Goal: Task Accomplishment & Management: Manage account settings

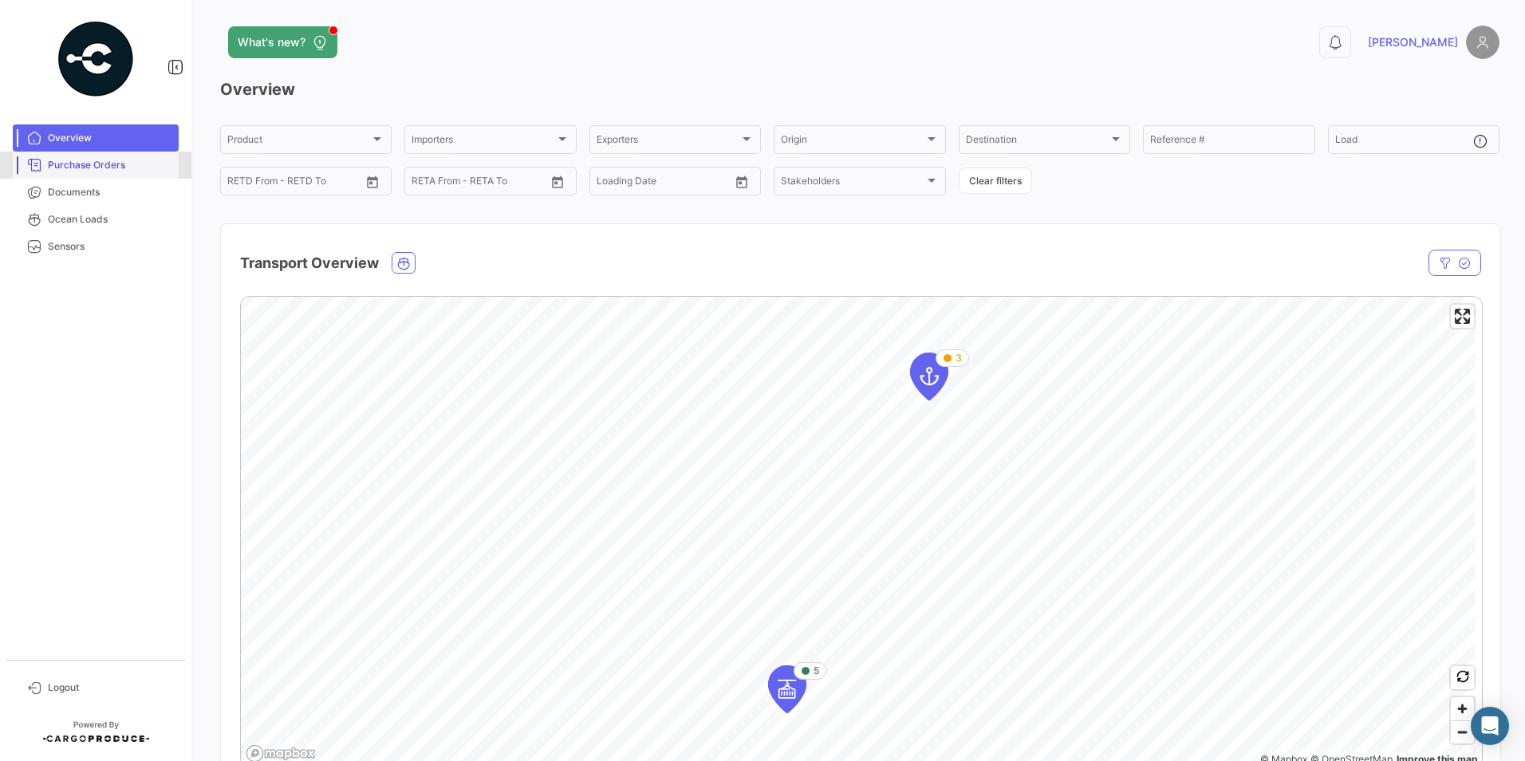
click at [113, 167] on span "Purchase Orders" at bounding box center [110, 165] width 124 height 14
click at [108, 189] on span "Documents" at bounding box center [110, 192] width 124 height 14
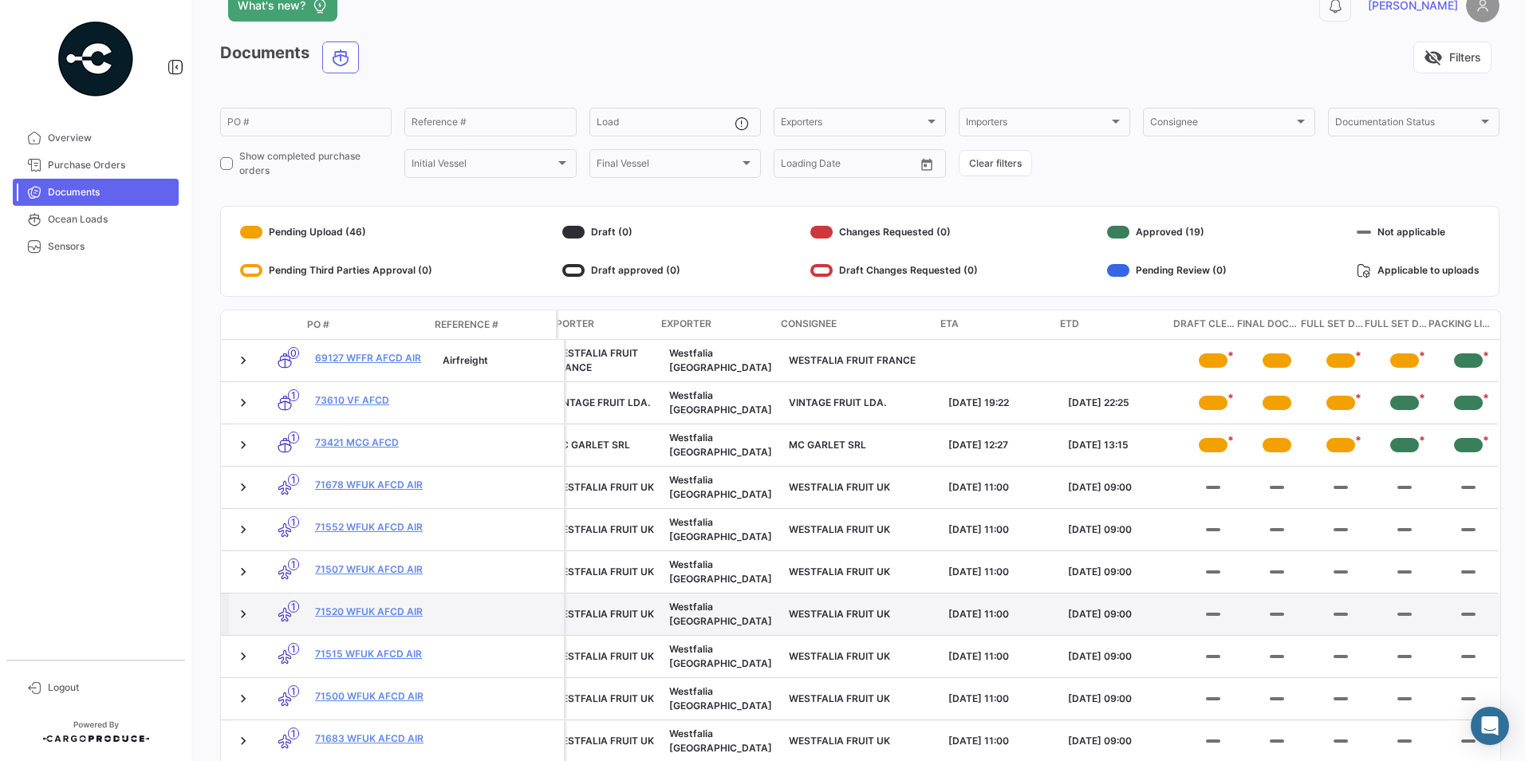
scroll to position [13, 0]
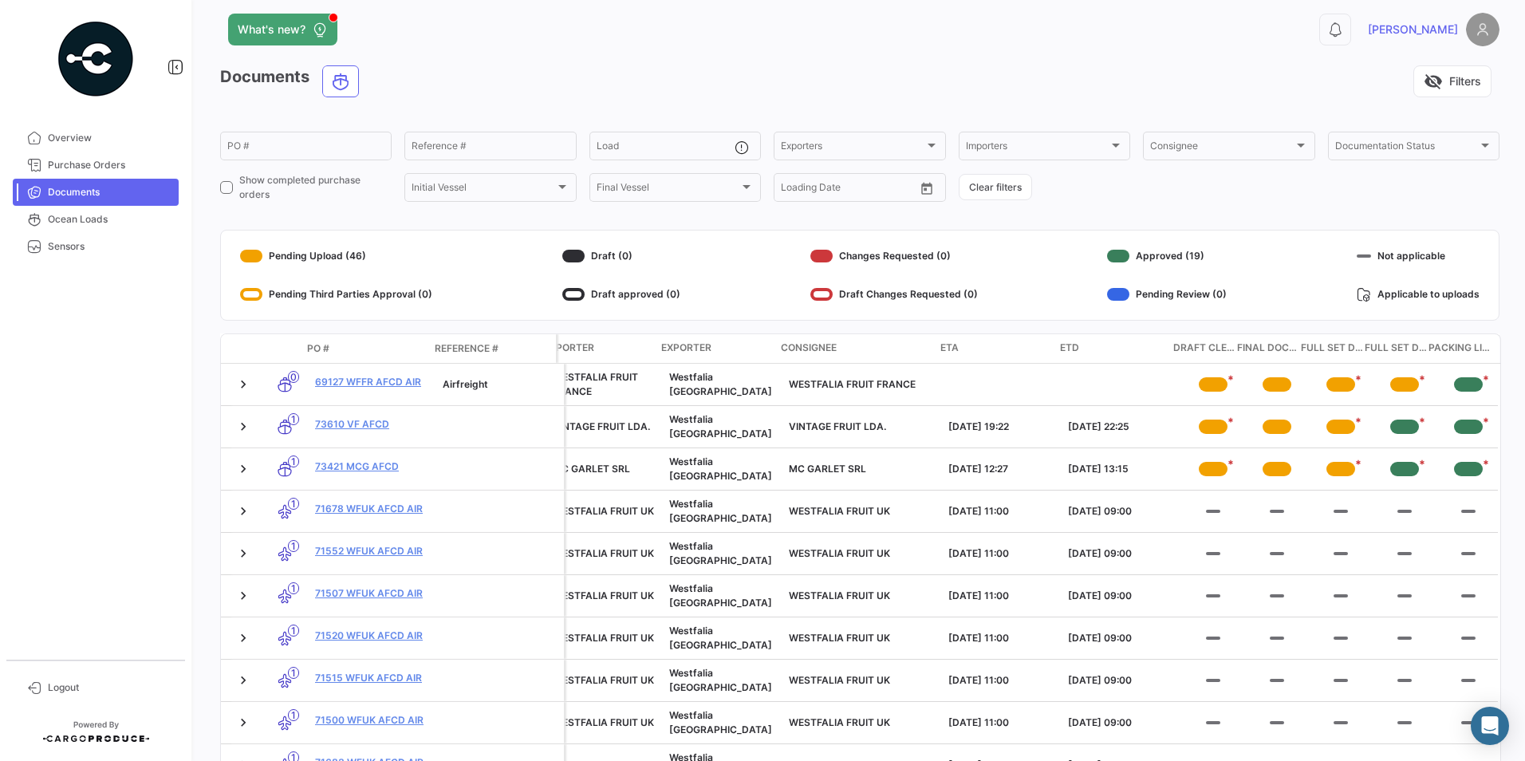
click at [1219, 342] on span "Draft Clearing Document" at bounding box center [1205, 348] width 64 height 16
click at [1258, 352] on span "Final Documents" at bounding box center [1269, 348] width 64 height 16
click at [82, 128] on link "Overview" at bounding box center [96, 137] width 166 height 27
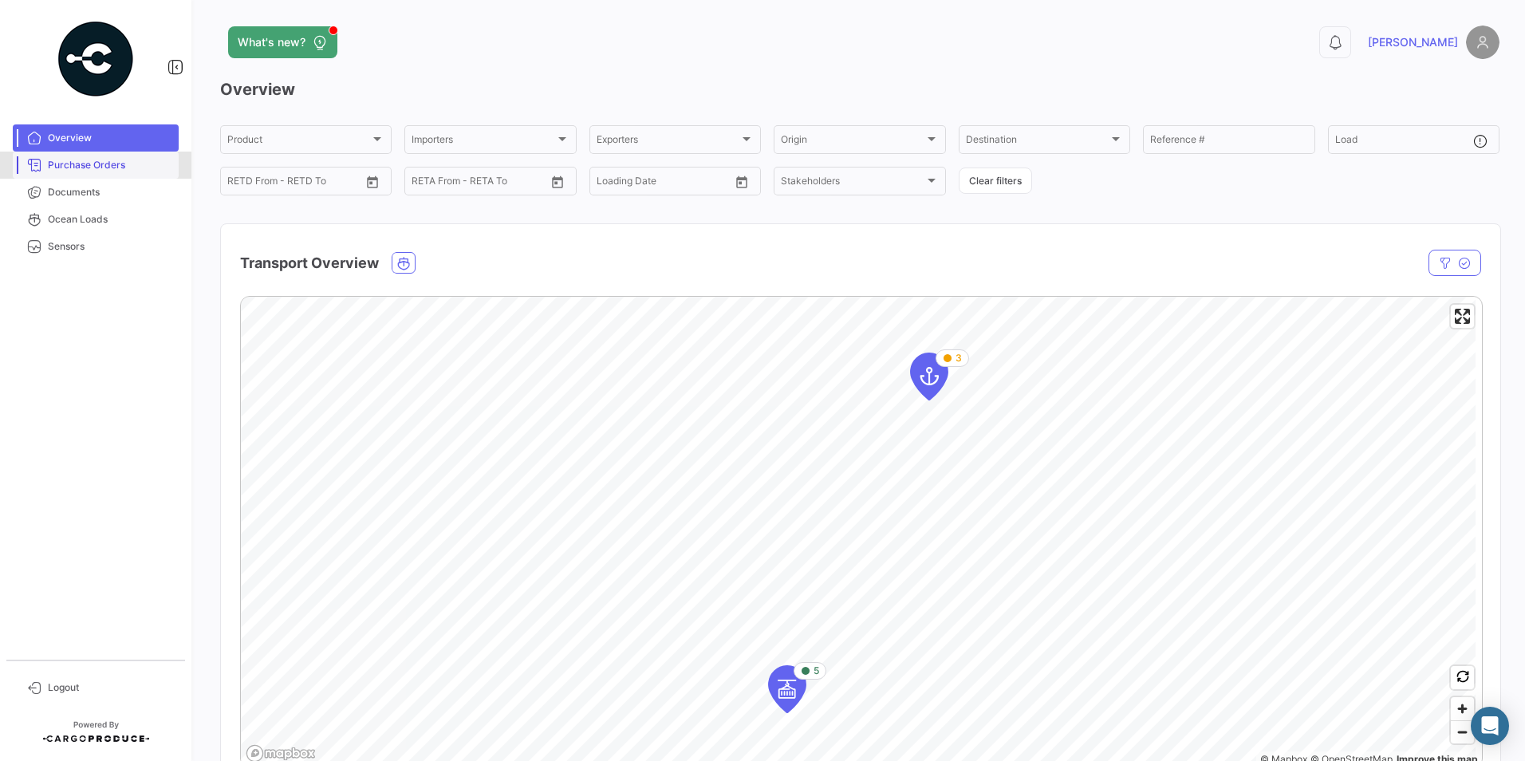
click at [88, 173] on link "Purchase Orders" at bounding box center [96, 165] width 166 height 27
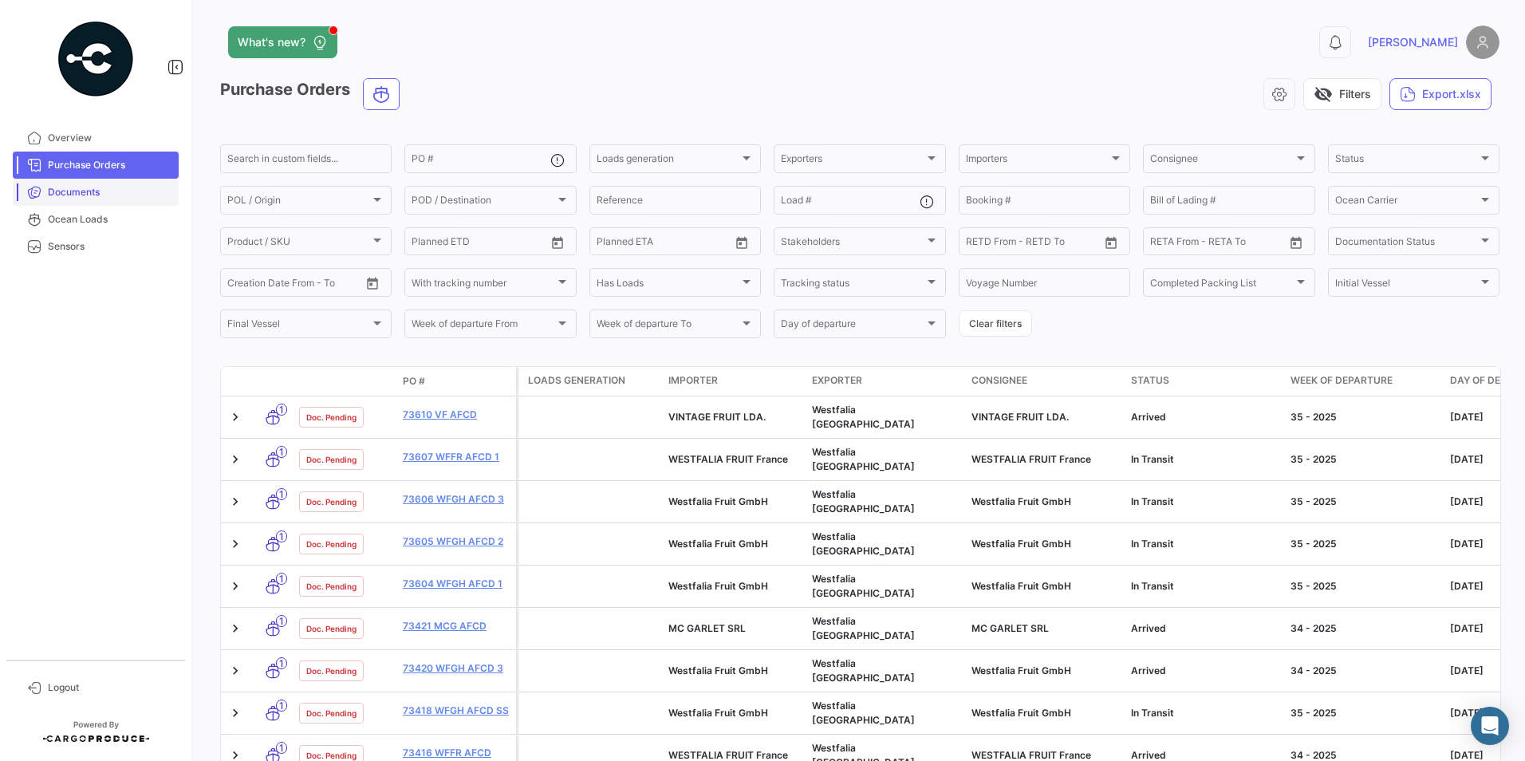
click at [86, 200] on link "Documents" at bounding box center [96, 192] width 166 height 27
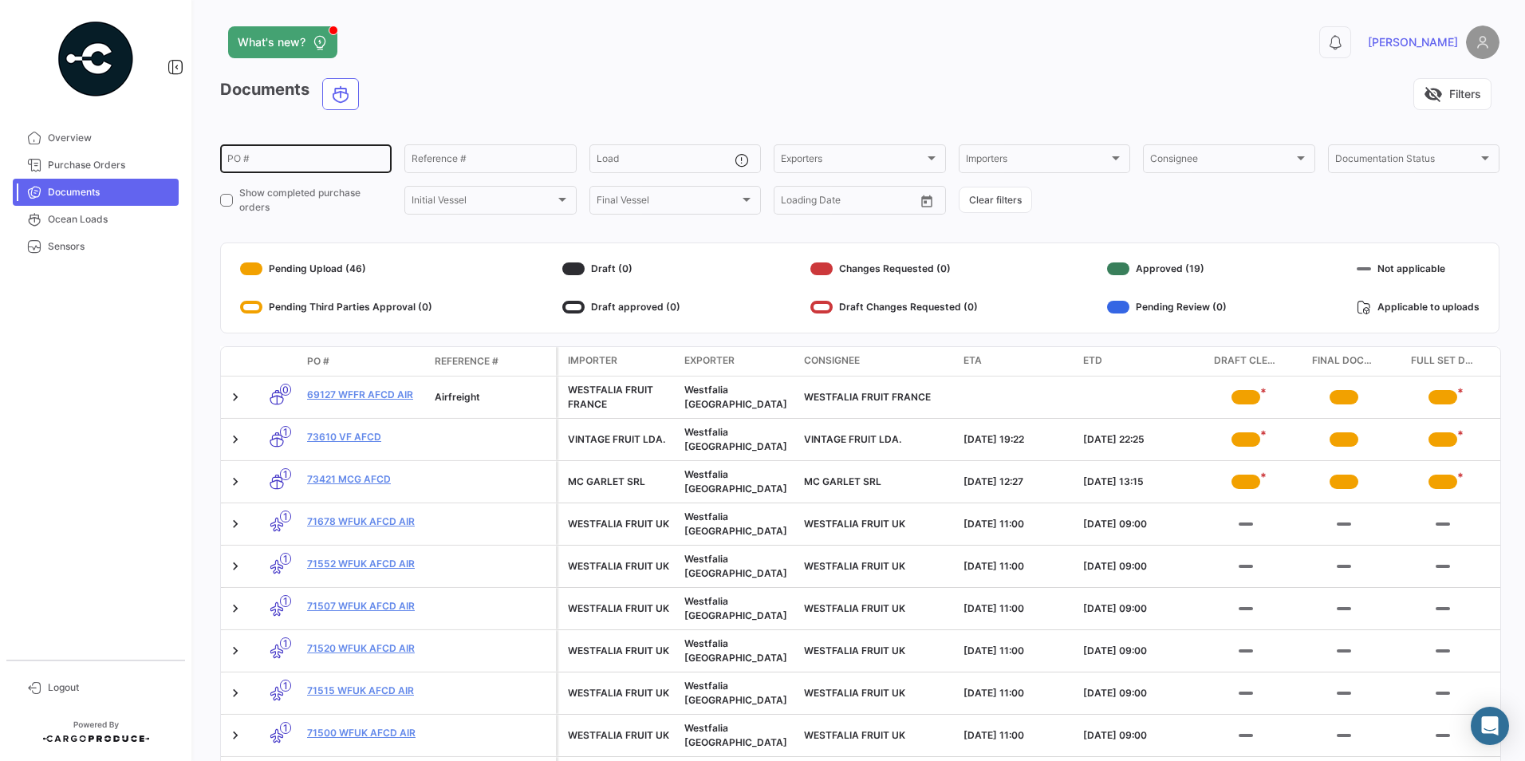
click at [305, 167] on input "PO #" at bounding box center [305, 160] width 157 height 11
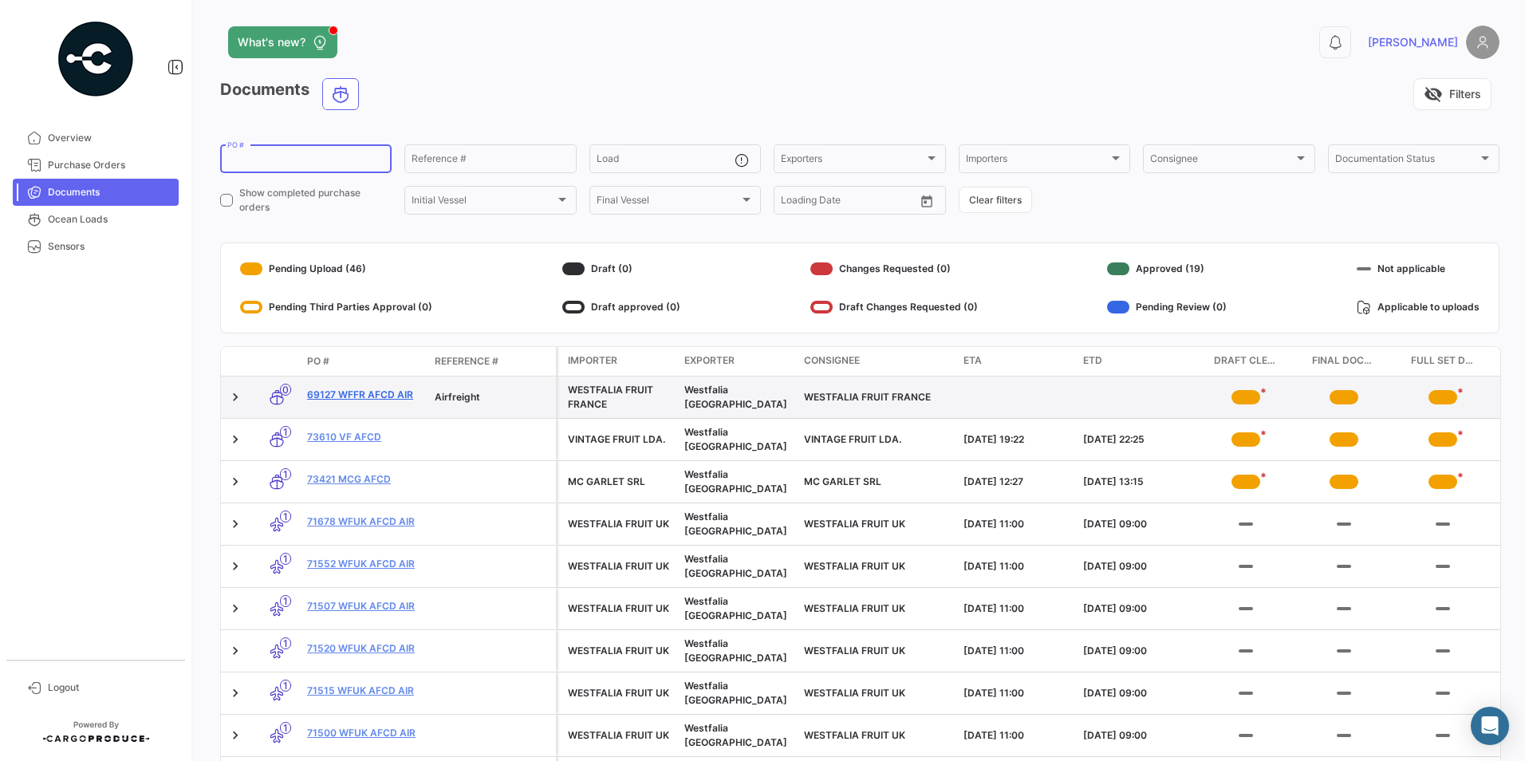
click at [354, 395] on link "69127 WFFR AFCD AIR" at bounding box center [364, 395] width 115 height 14
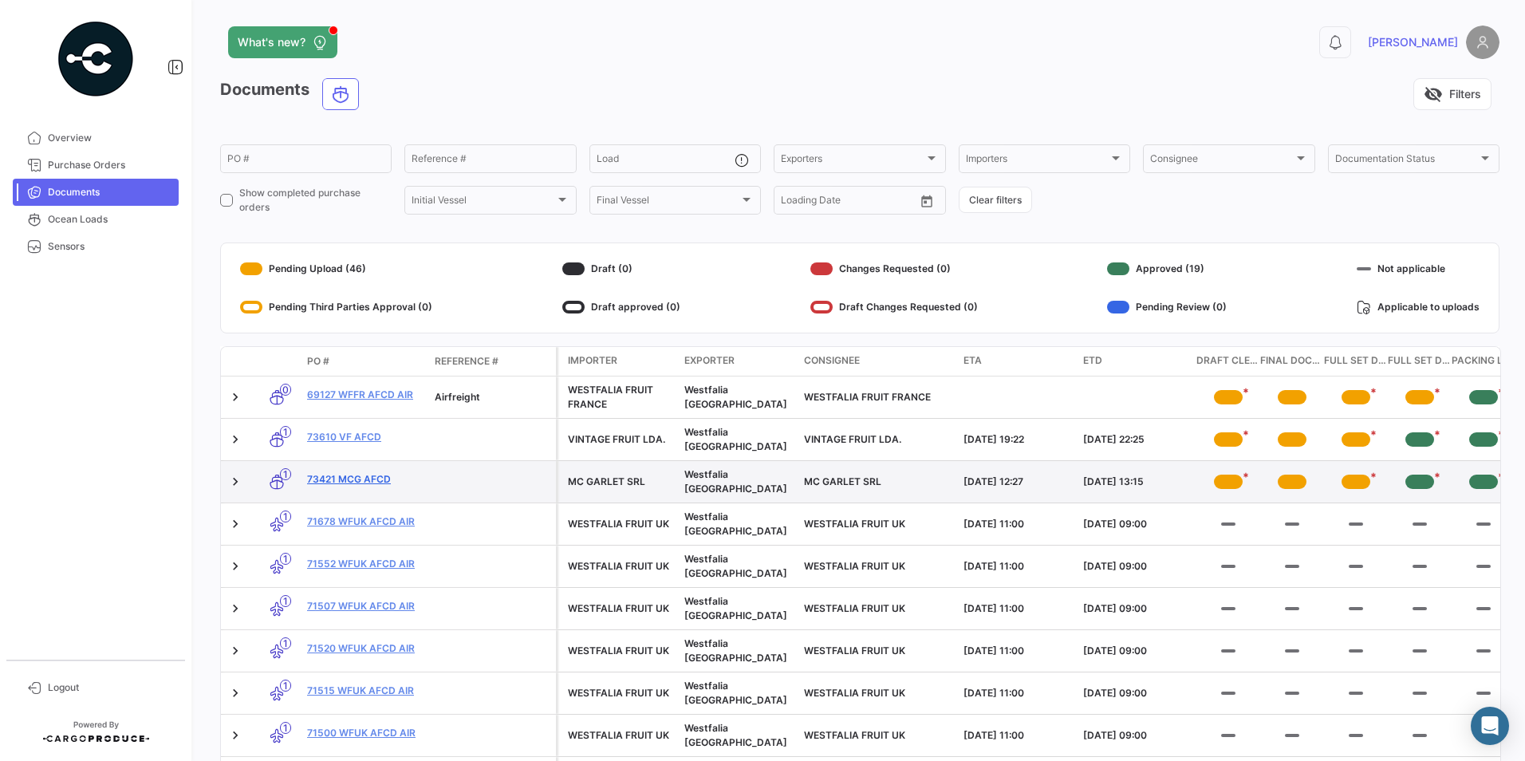
click at [340, 480] on link "73421 MCG AFCD" at bounding box center [364, 479] width 115 height 14
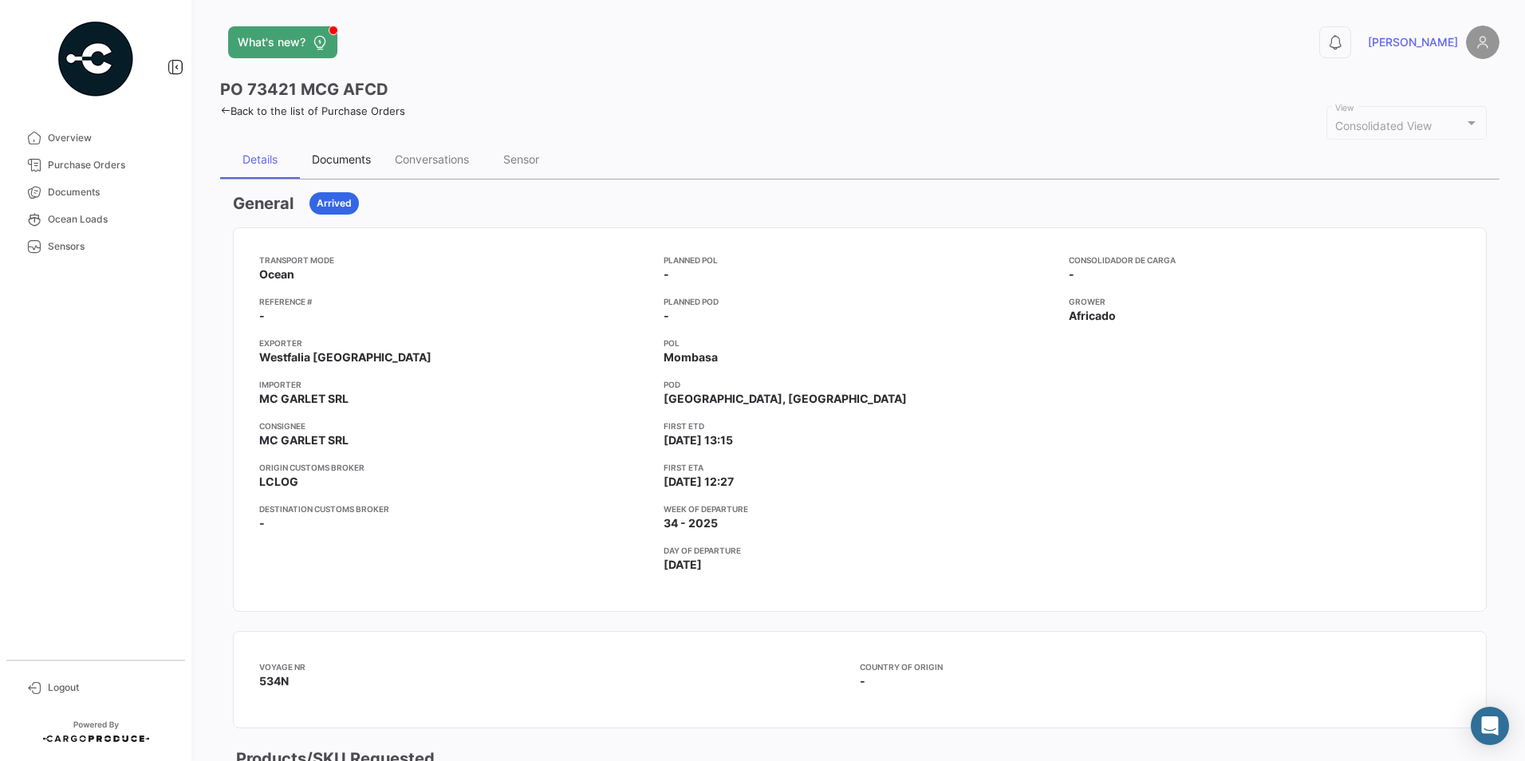
click at [349, 159] on div "Documents" at bounding box center [341, 159] width 59 height 14
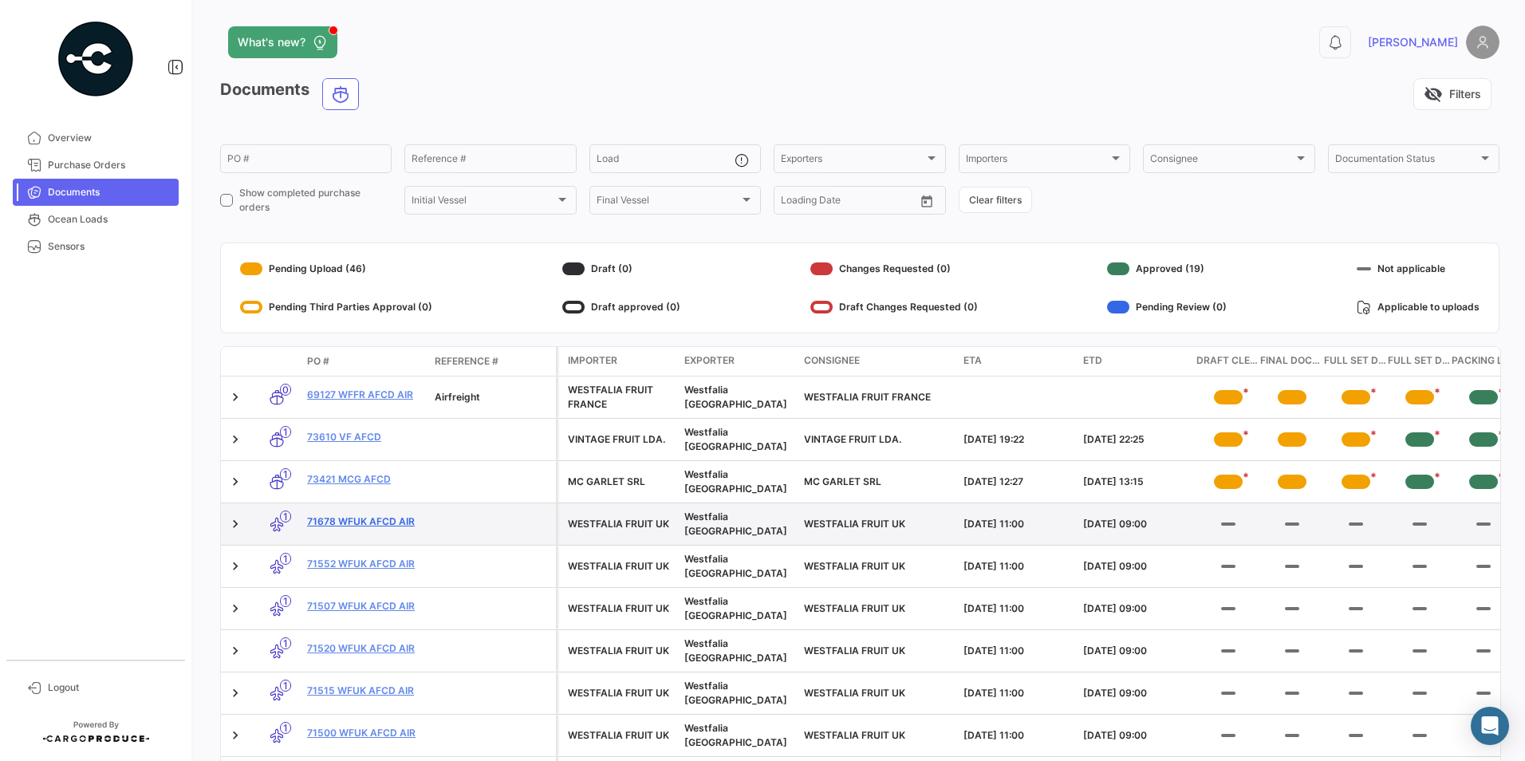
click at [359, 514] on link "71678 WFUK AFCD AIR" at bounding box center [364, 521] width 115 height 14
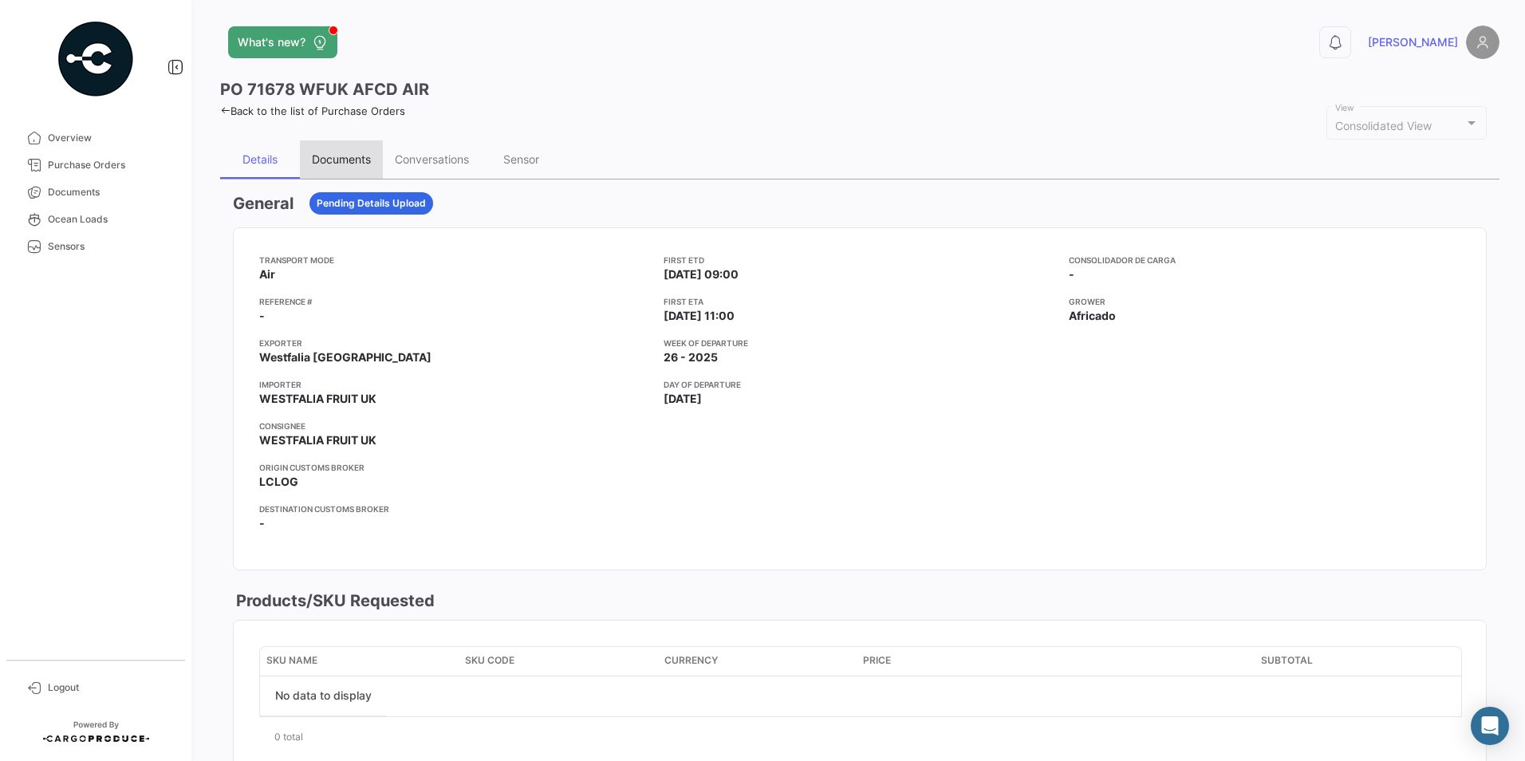
click at [348, 145] on div "Documents" at bounding box center [341, 159] width 83 height 38
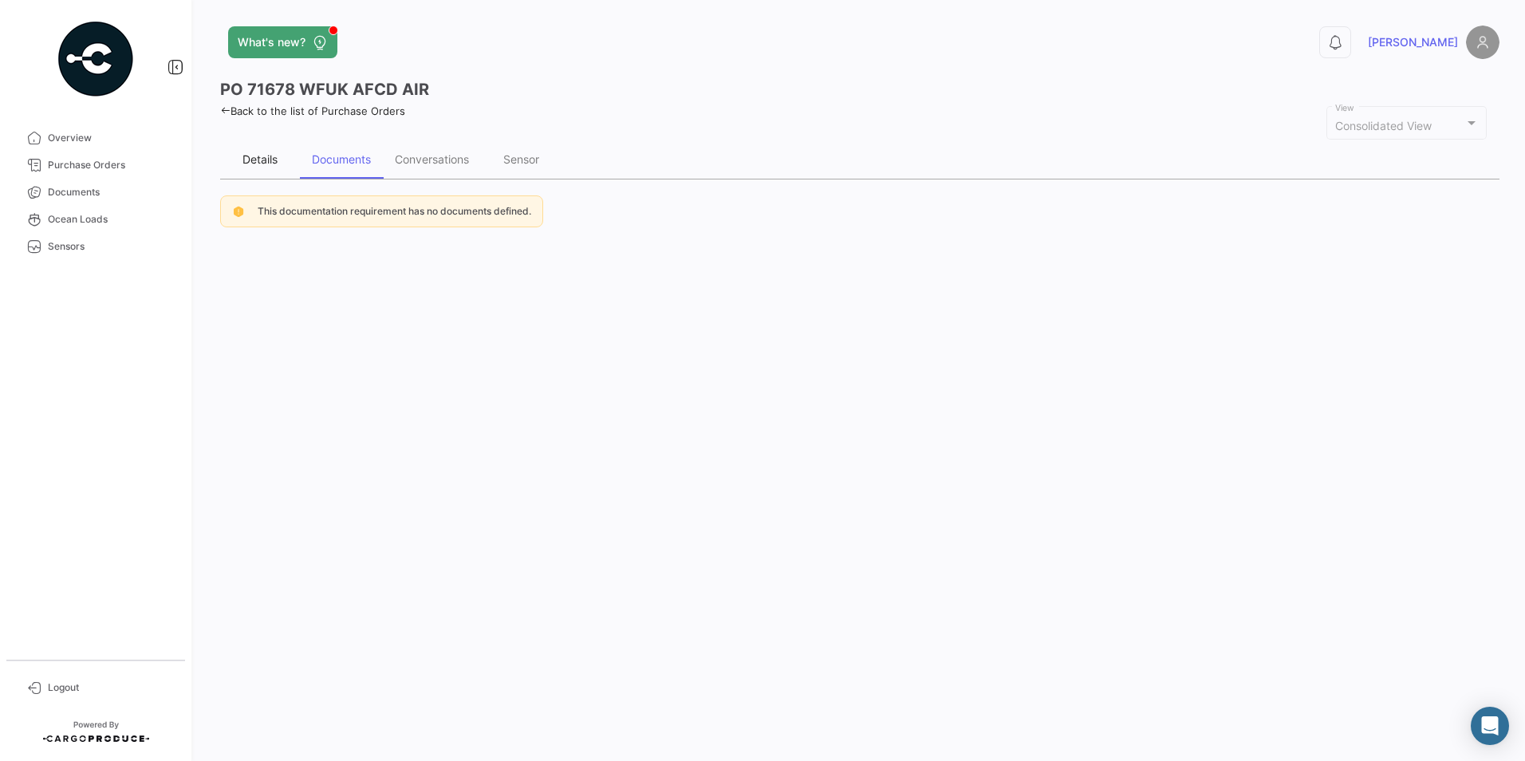
click at [257, 161] on div "Details" at bounding box center [259, 159] width 35 height 14
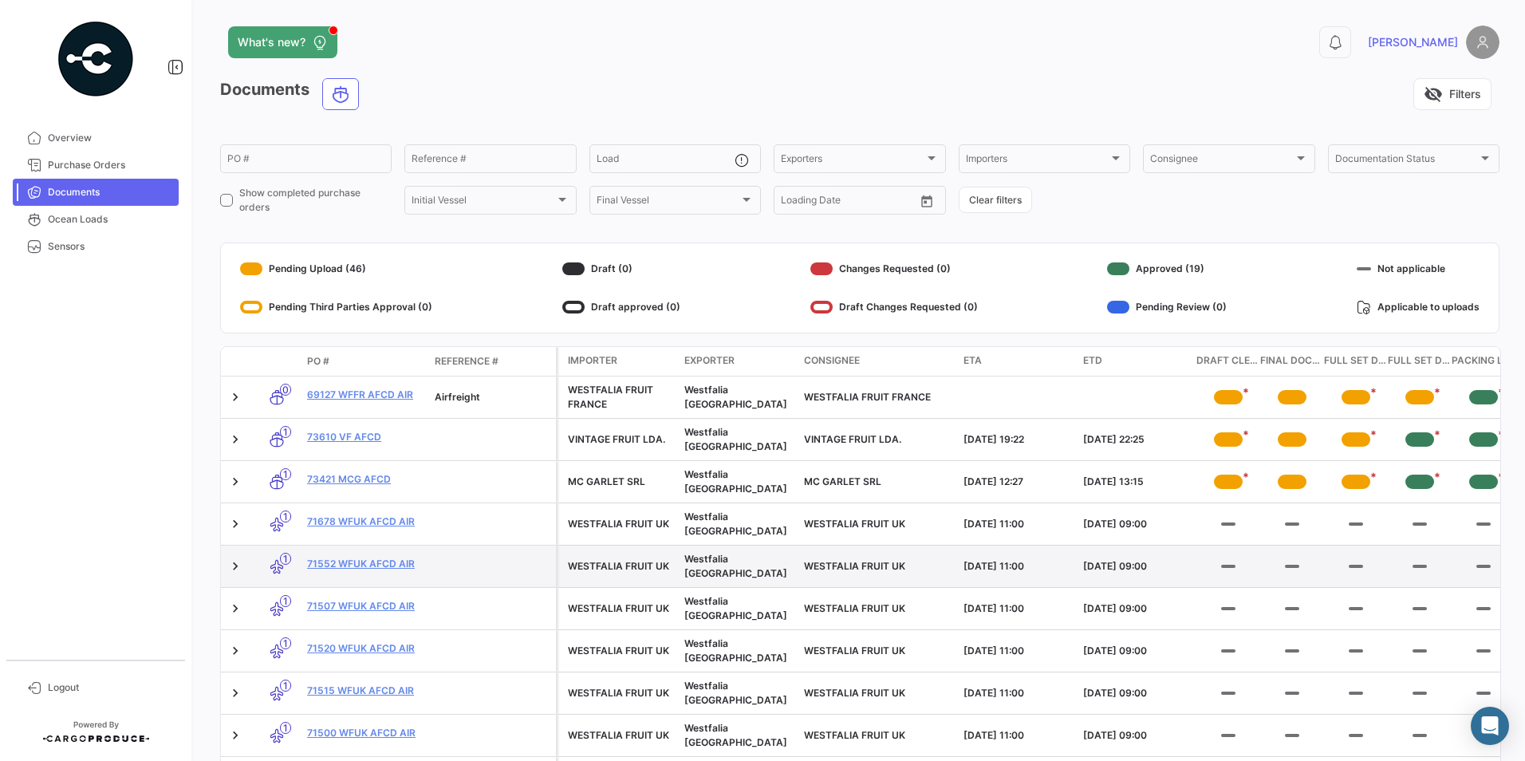
scroll to position [80, 0]
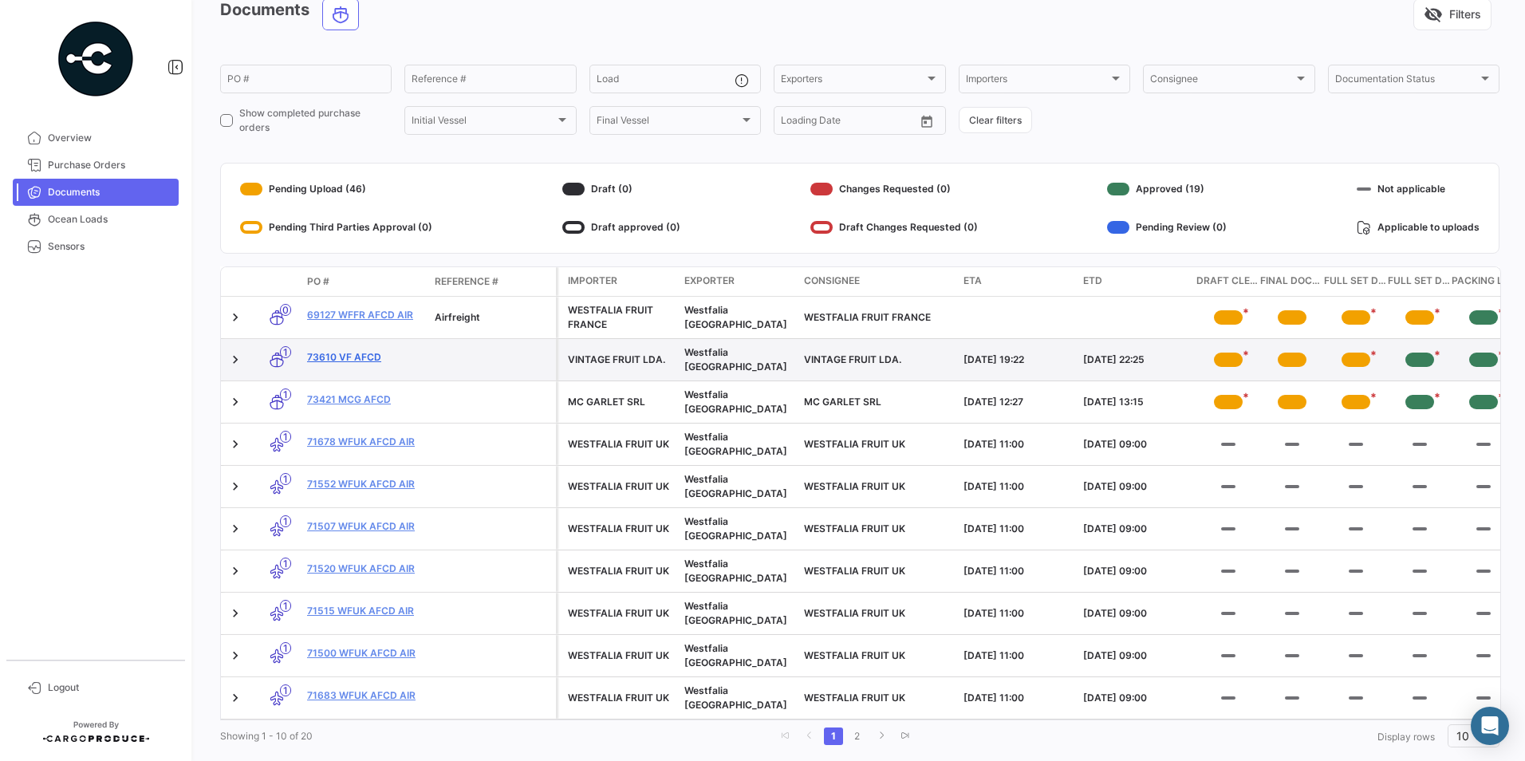
click at [337, 355] on link "73610 VF AFCD" at bounding box center [364, 357] width 115 height 14
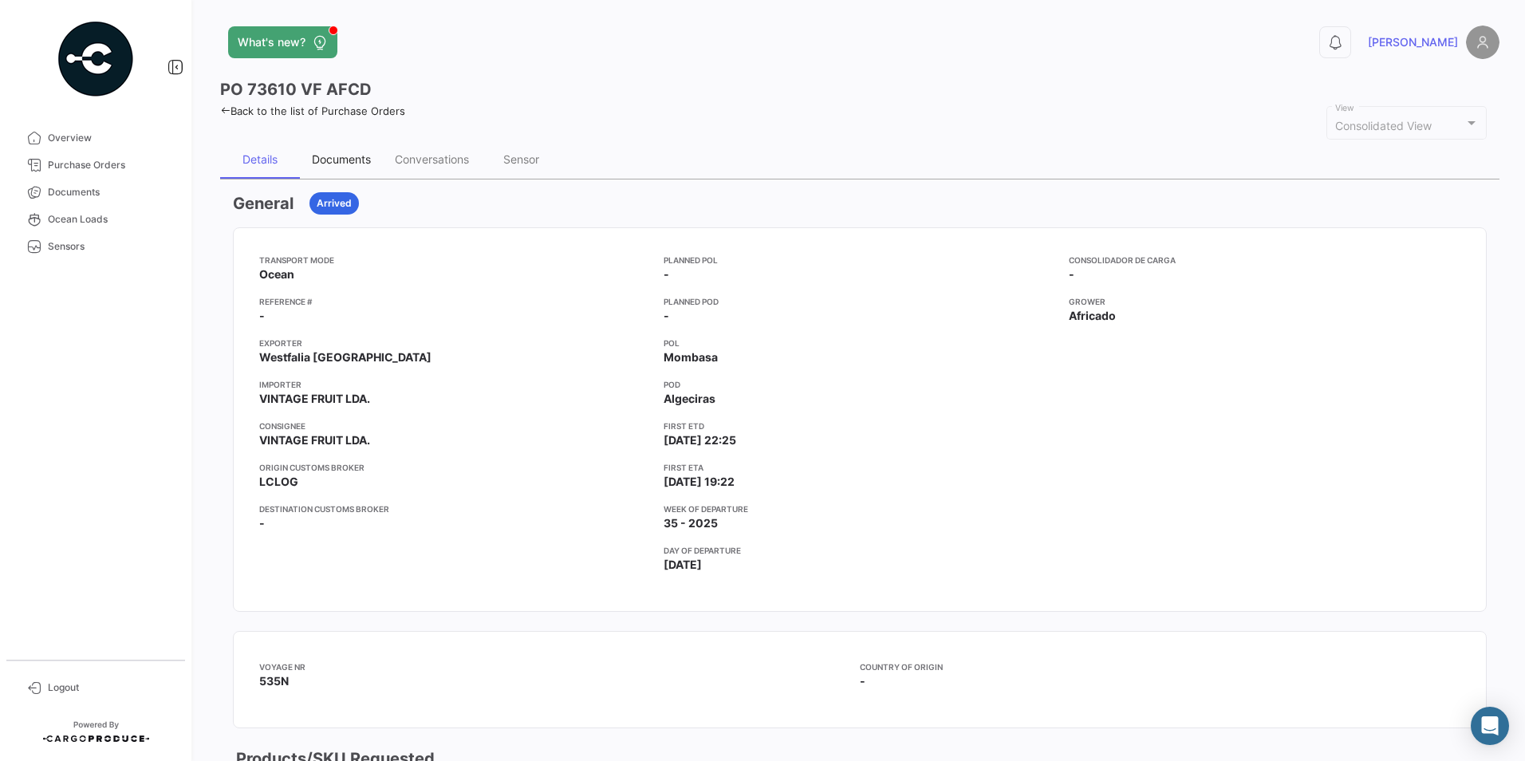
click at [350, 149] on div "Documents" at bounding box center [341, 159] width 83 height 38
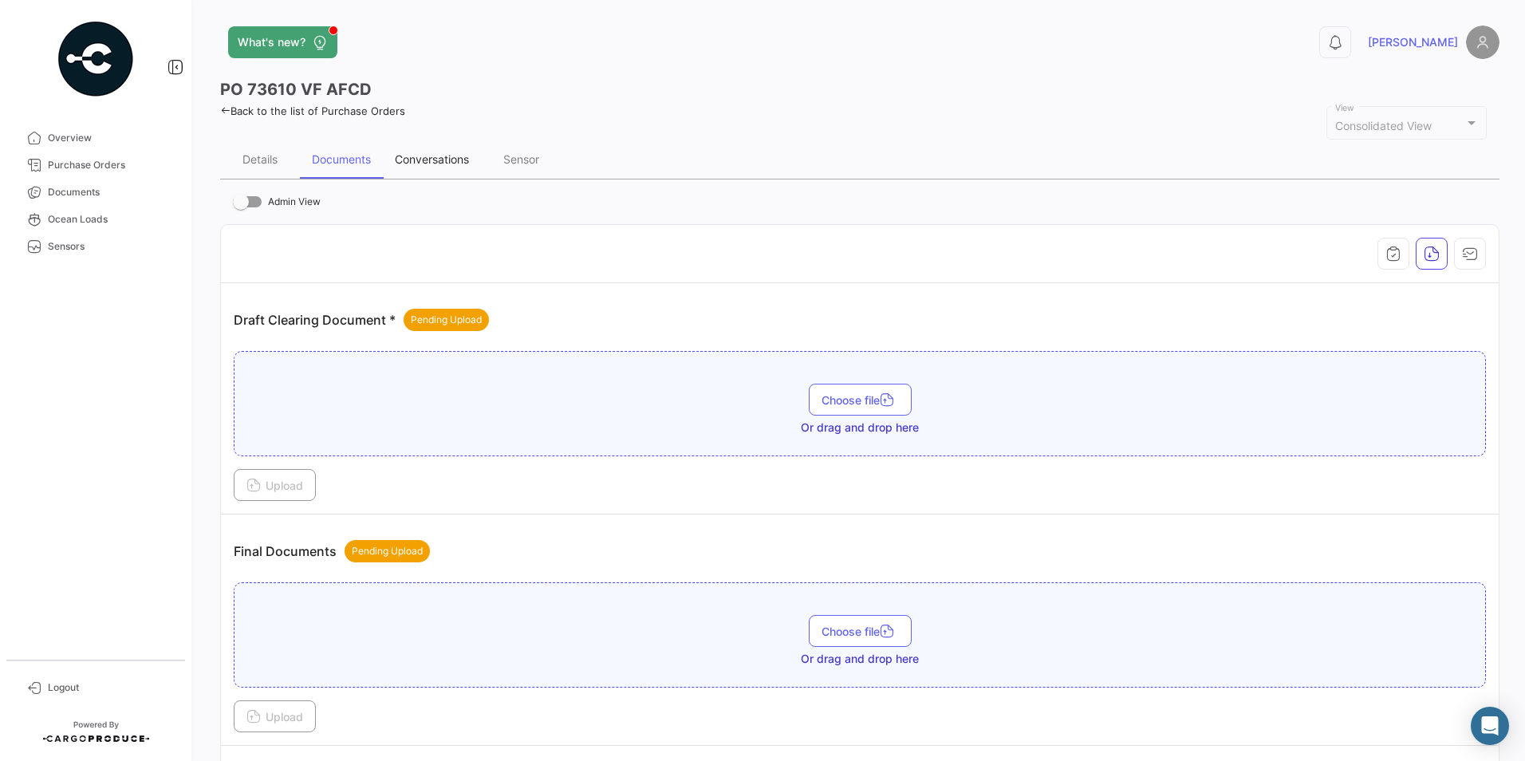
click at [402, 153] on div "Conversations" at bounding box center [432, 159] width 74 height 14
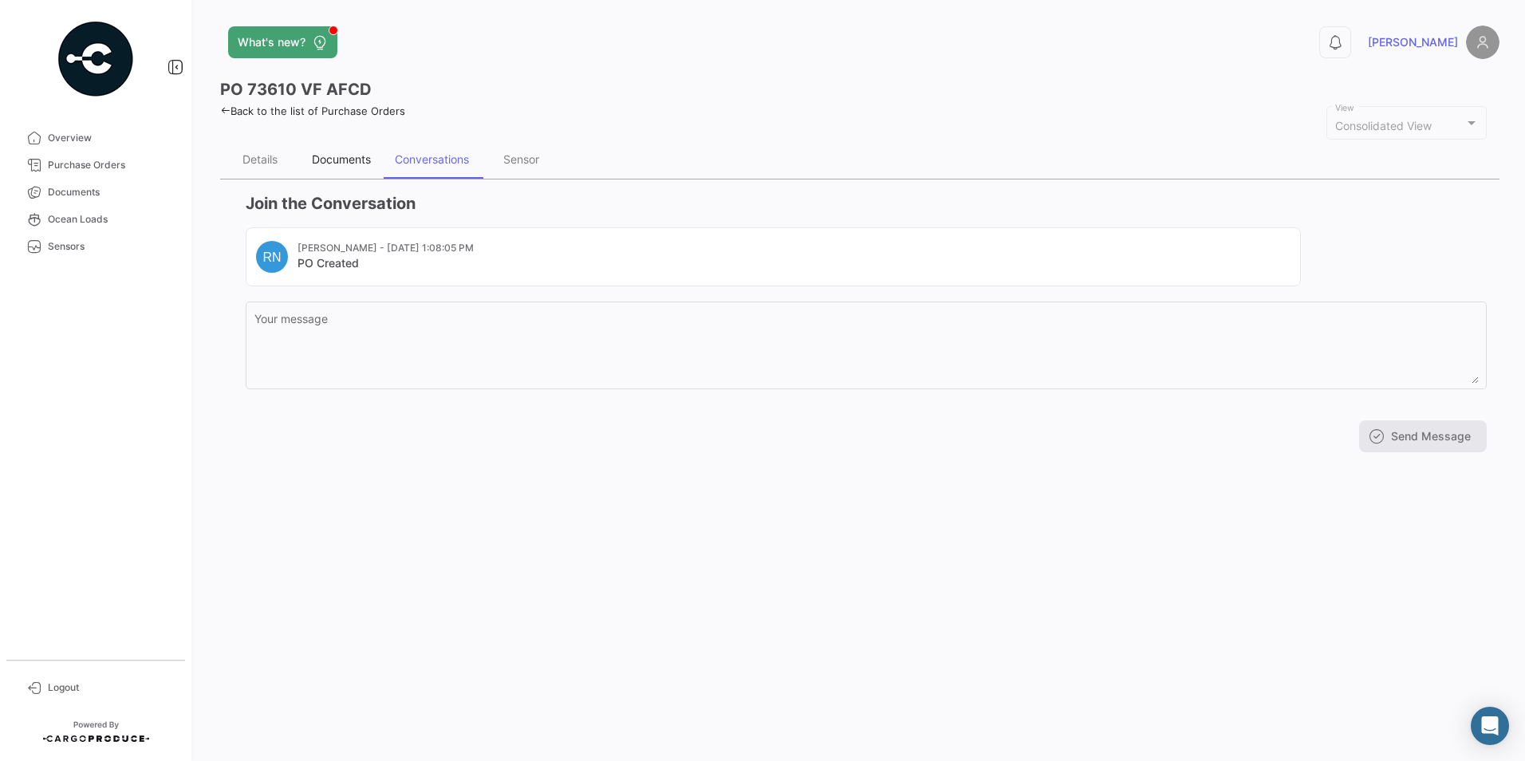
click at [316, 153] on div "Documents" at bounding box center [341, 159] width 59 height 14
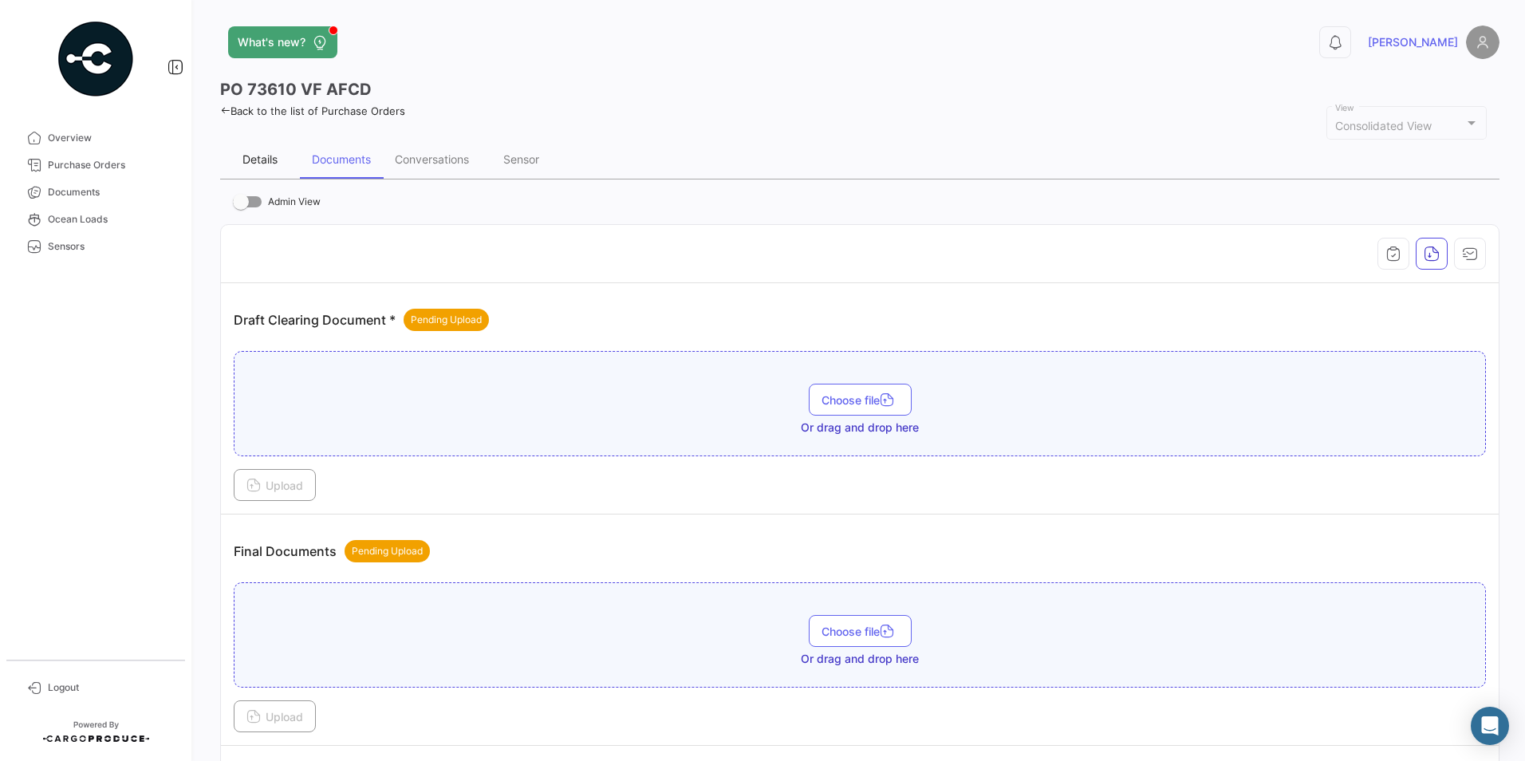
click at [239, 152] on div "Details" at bounding box center [260, 159] width 80 height 38
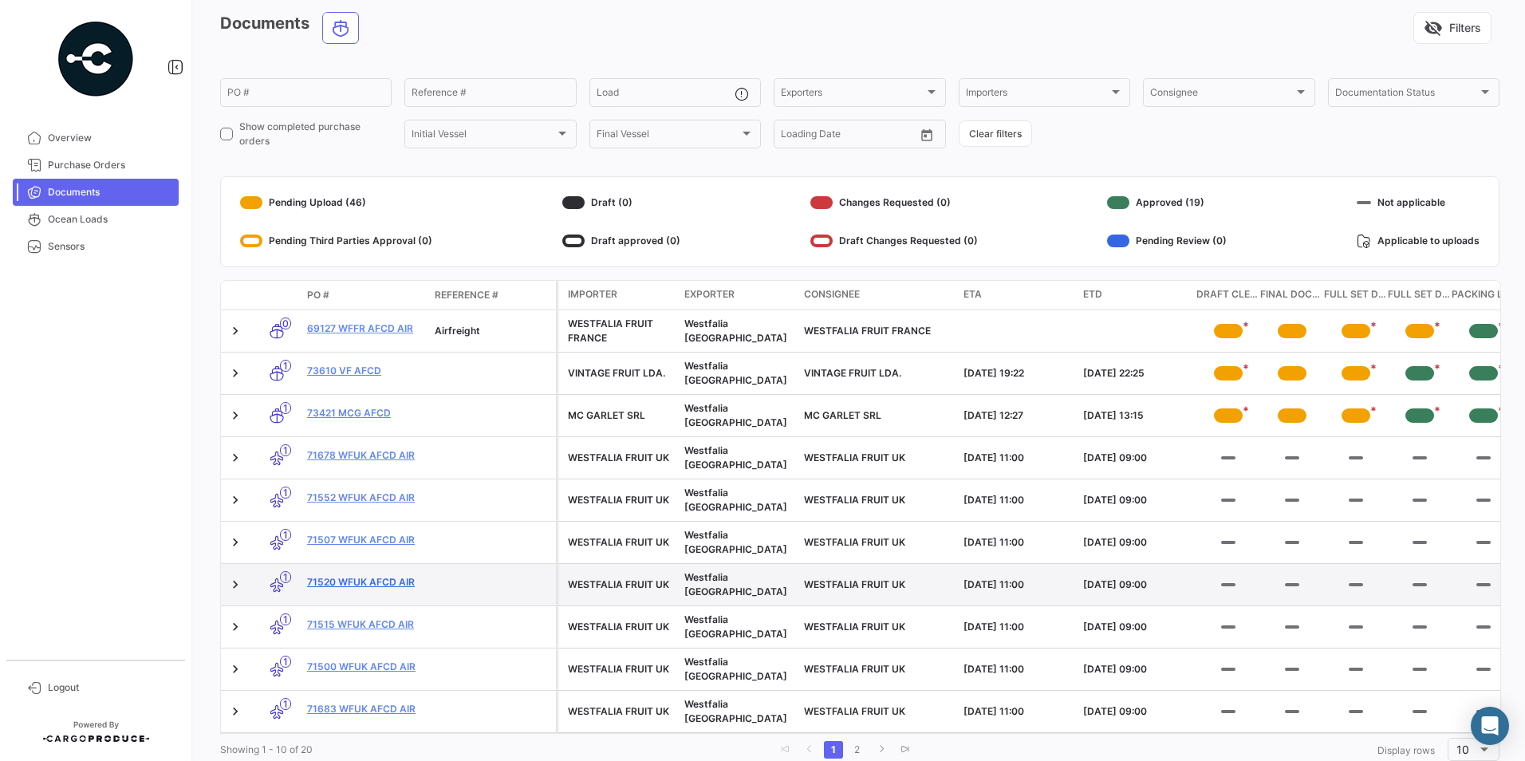
scroll to position [92, 0]
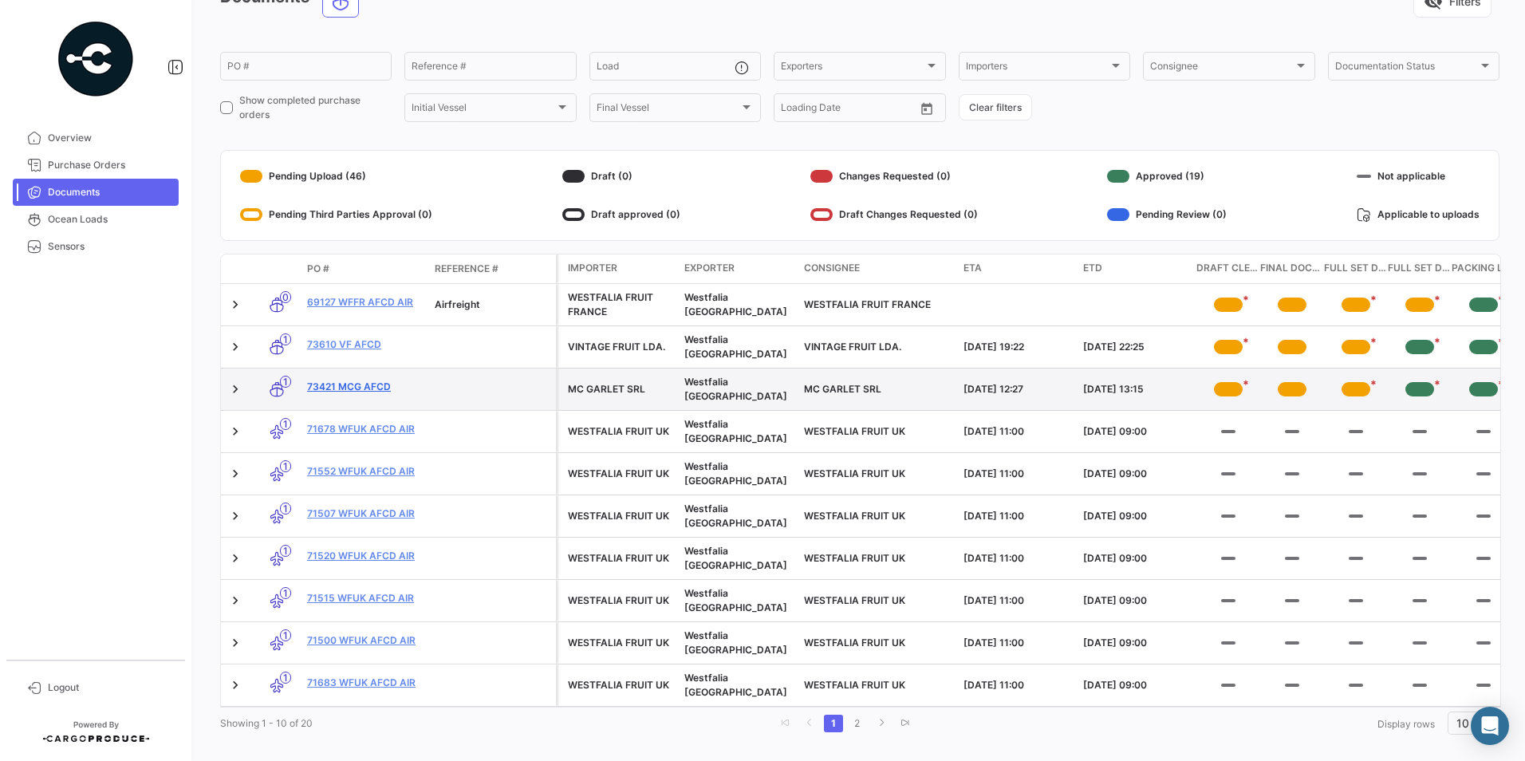
click at [358, 380] on link "73421 MCG AFCD" at bounding box center [364, 387] width 115 height 14
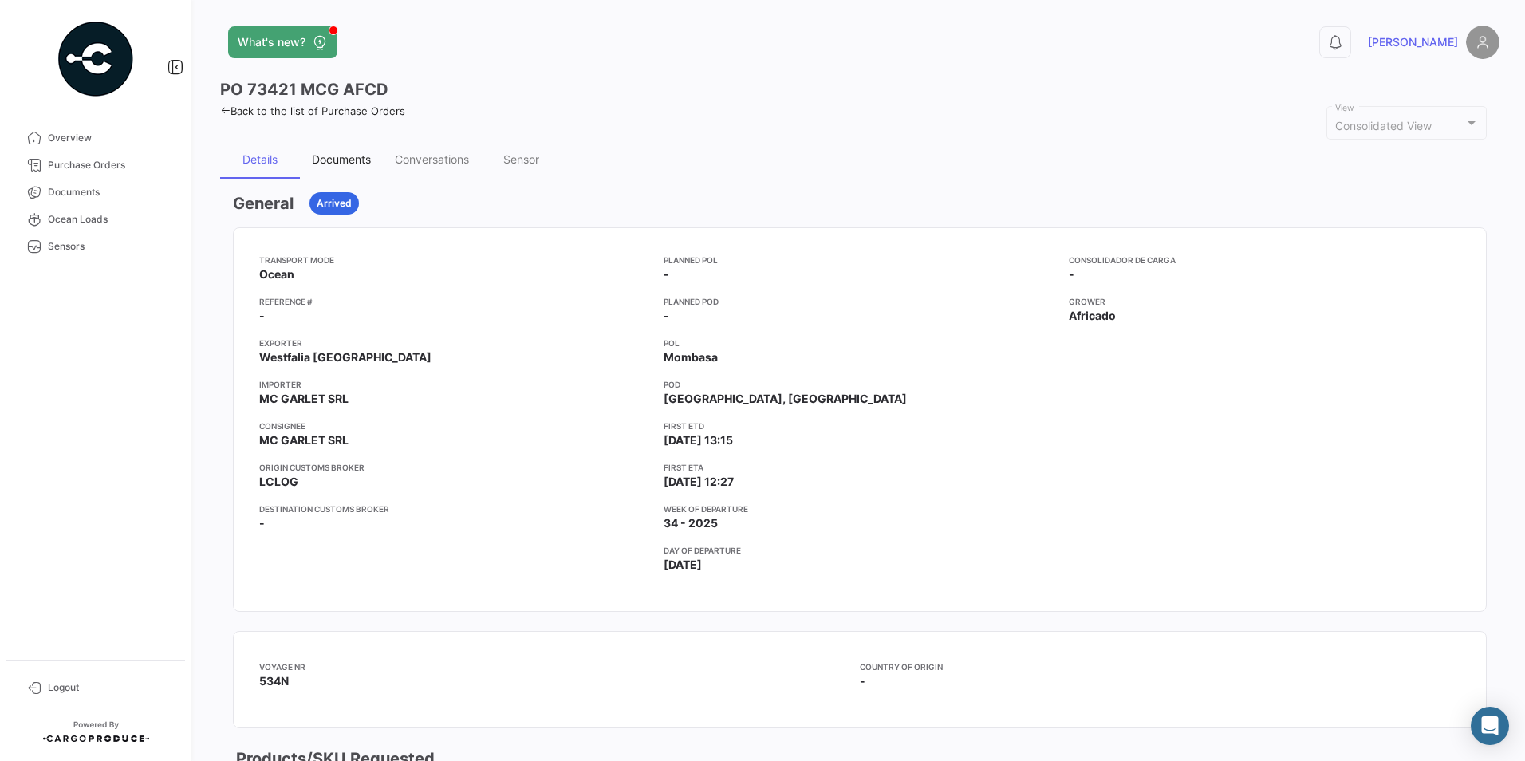
click at [348, 165] on div "Documents" at bounding box center [341, 159] width 59 height 14
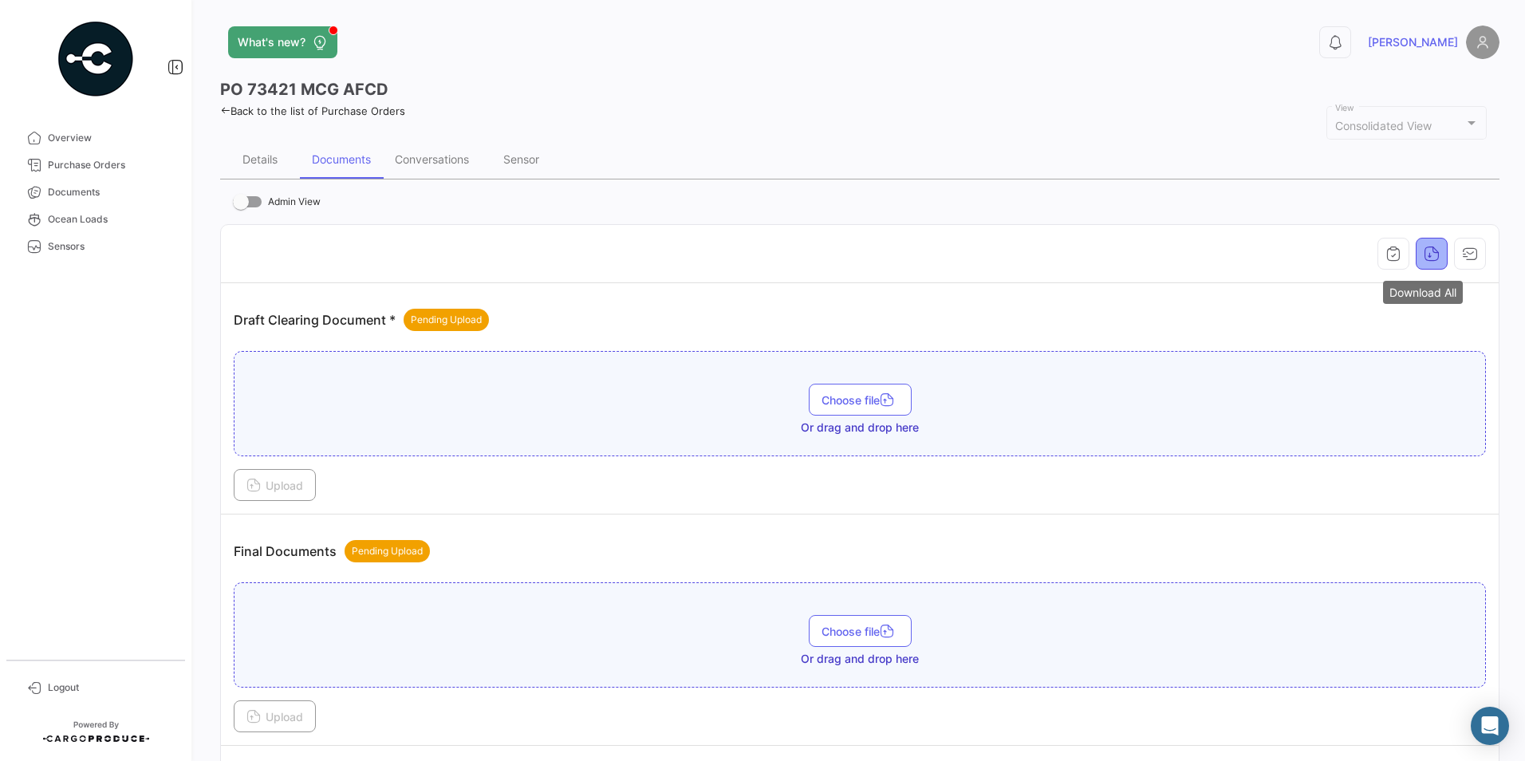
click at [1421, 262] on button "button" at bounding box center [1431, 254] width 32 height 32
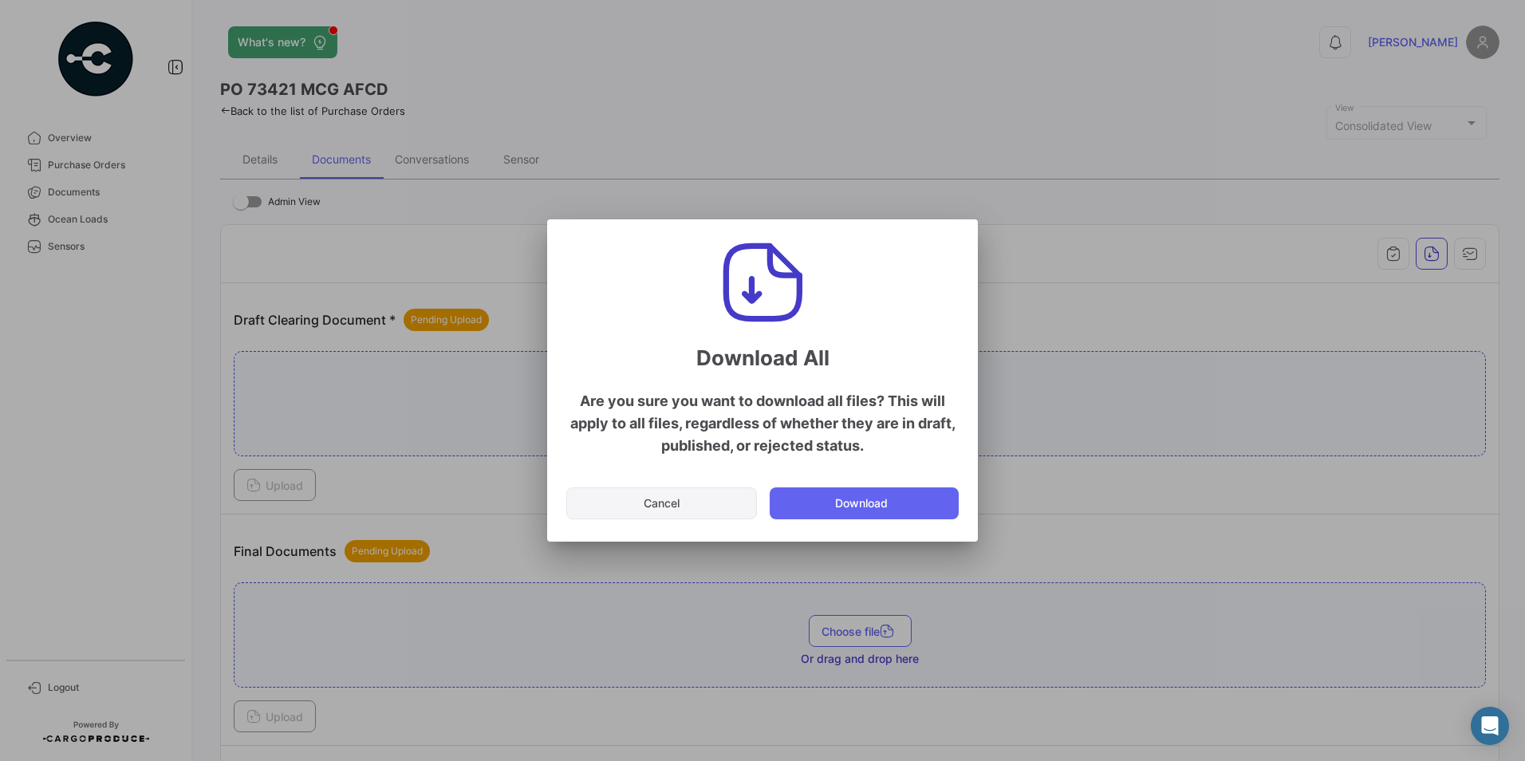
click at [707, 502] on button "Cancel" at bounding box center [661, 503] width 191 height 32
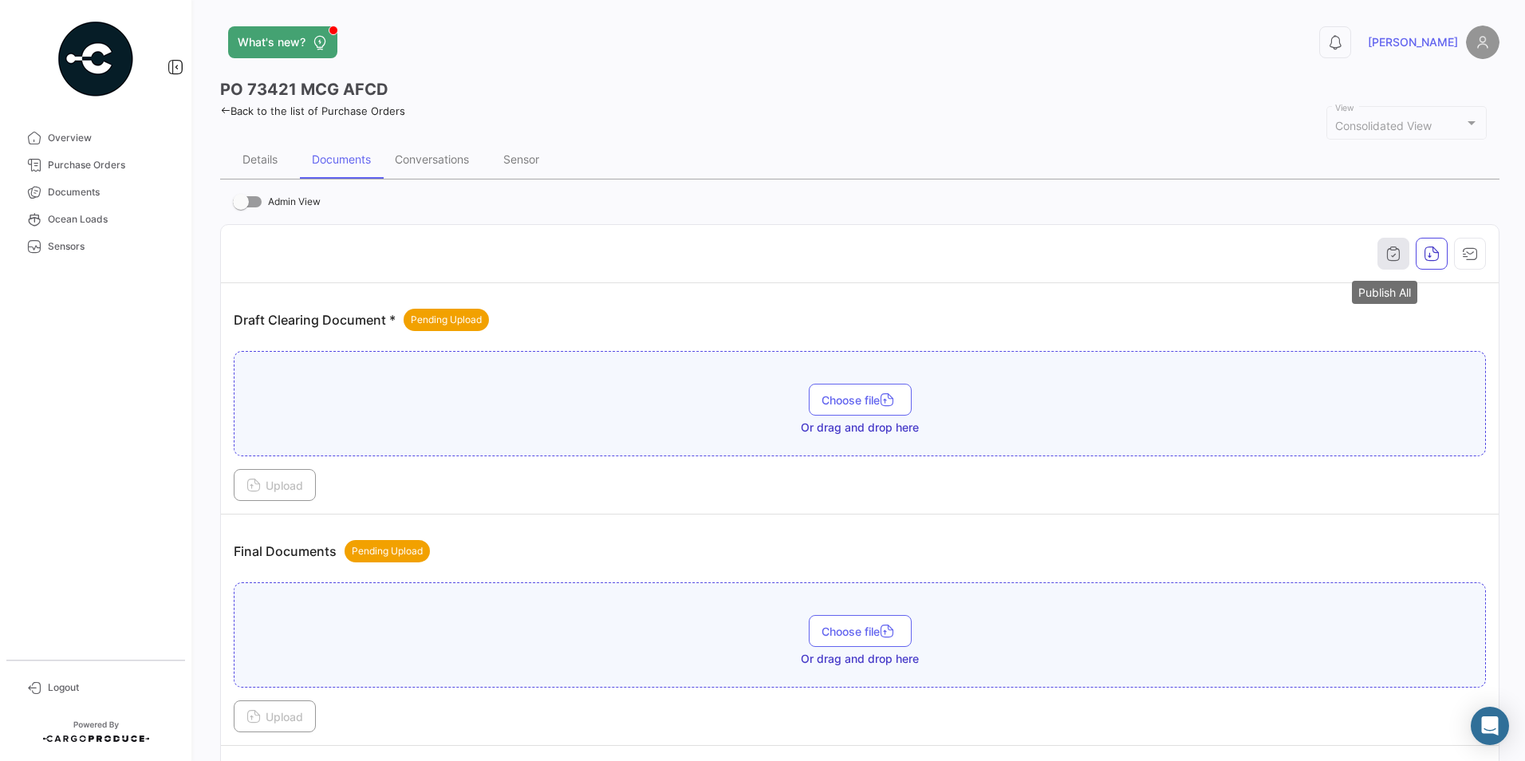
click at [1377, 260] on button "button" at bounding box center [1393, 254] width 32 height 32
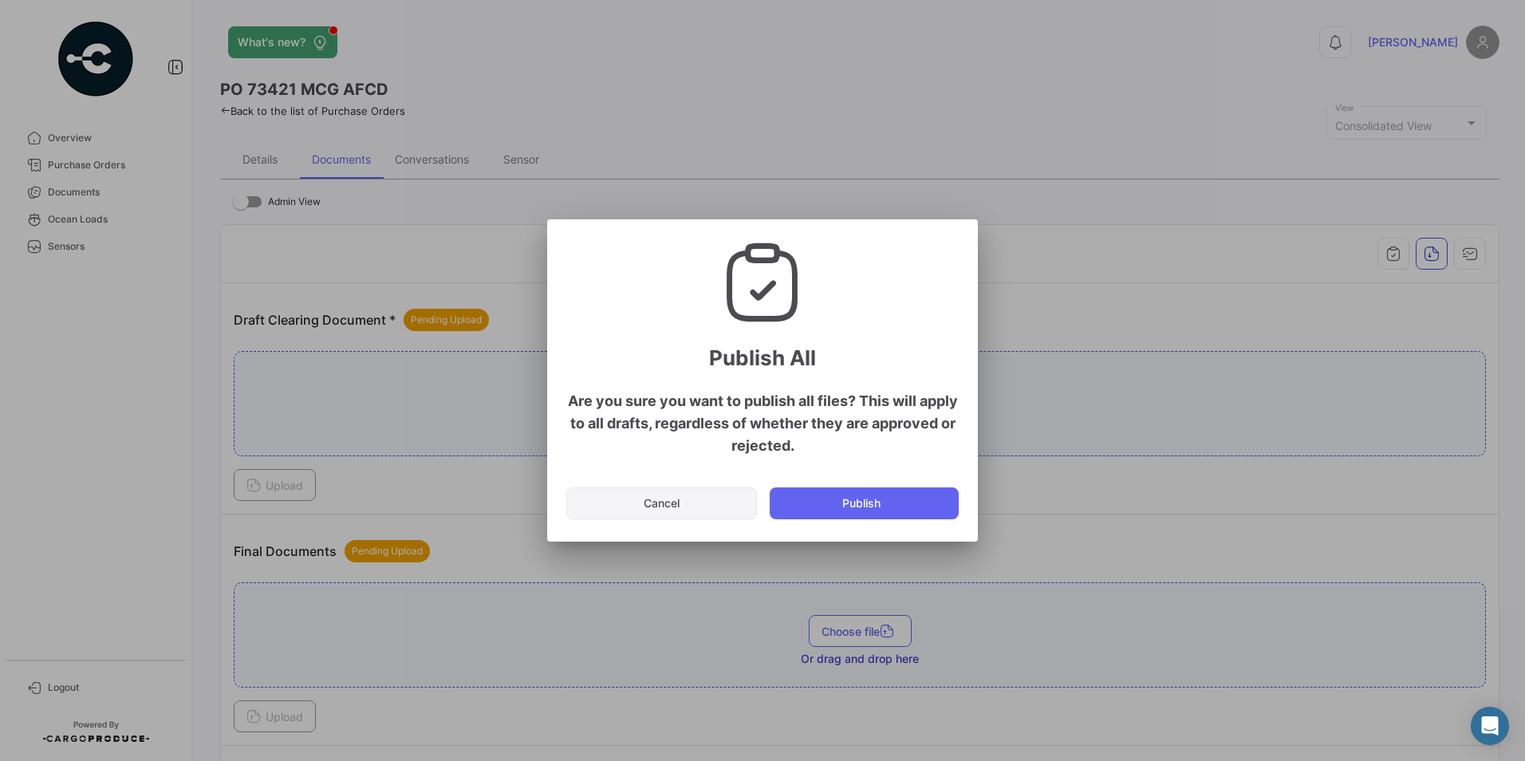
click at [642, 504] on button "Cancel" at bounding box center [661, 503] width 191 height 32
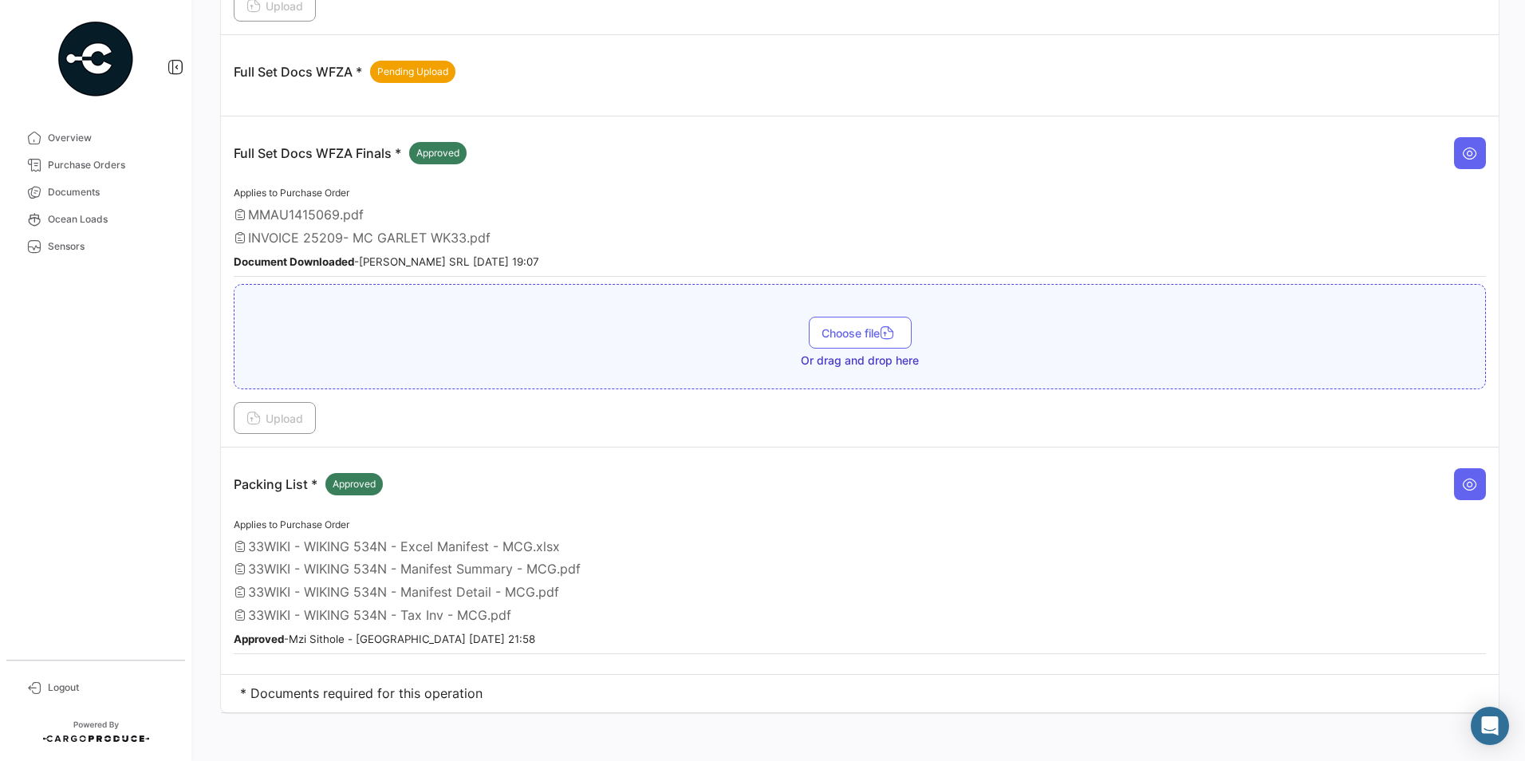
scroll to position [714, 0]
click at [1465, 160] on button at bounding box center [1470, 149] width 32 height 32
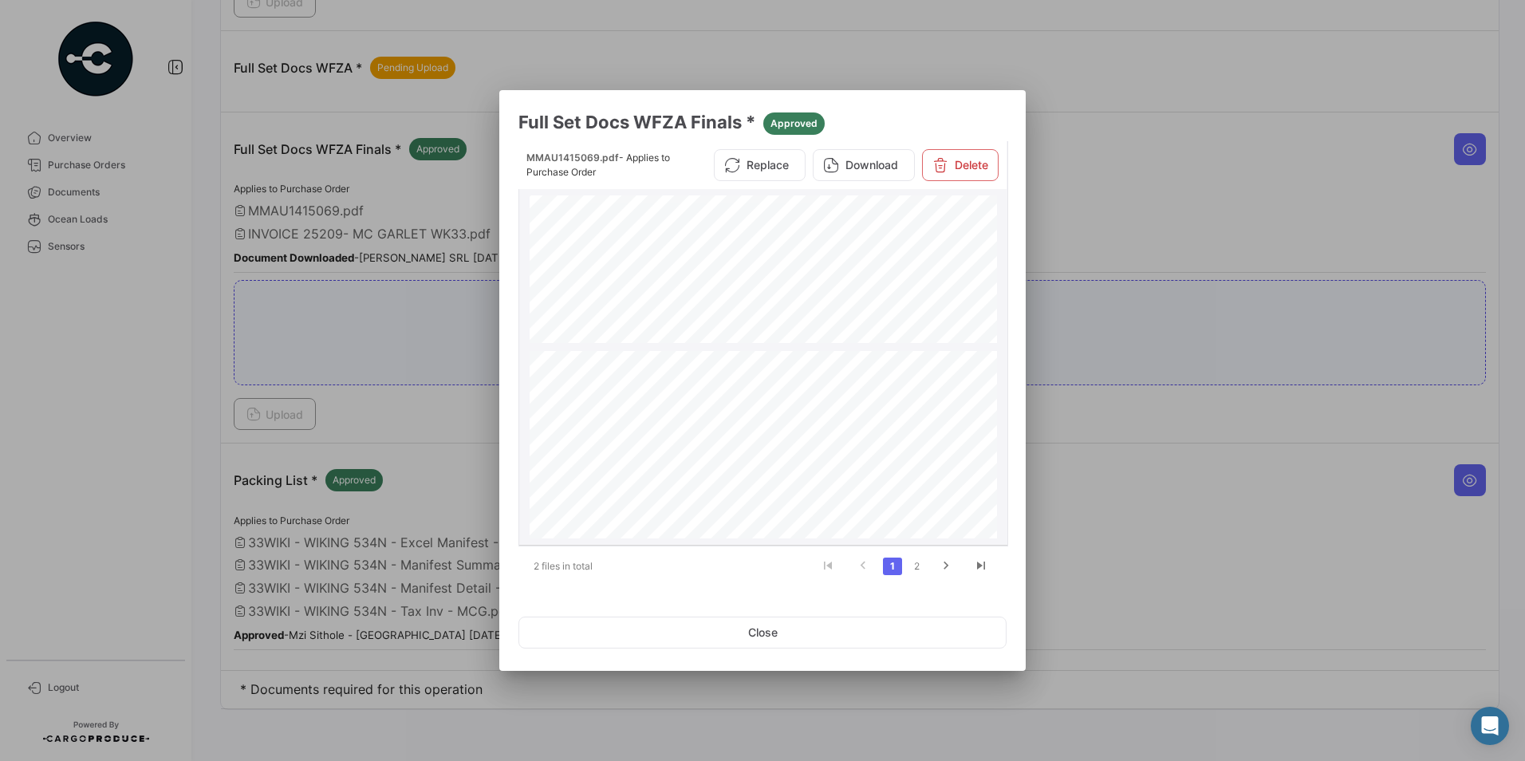
scroll to position [3671, 0]
click at [867, 638] on button "Close" at bounding box center [762, 632] width 488 height 32
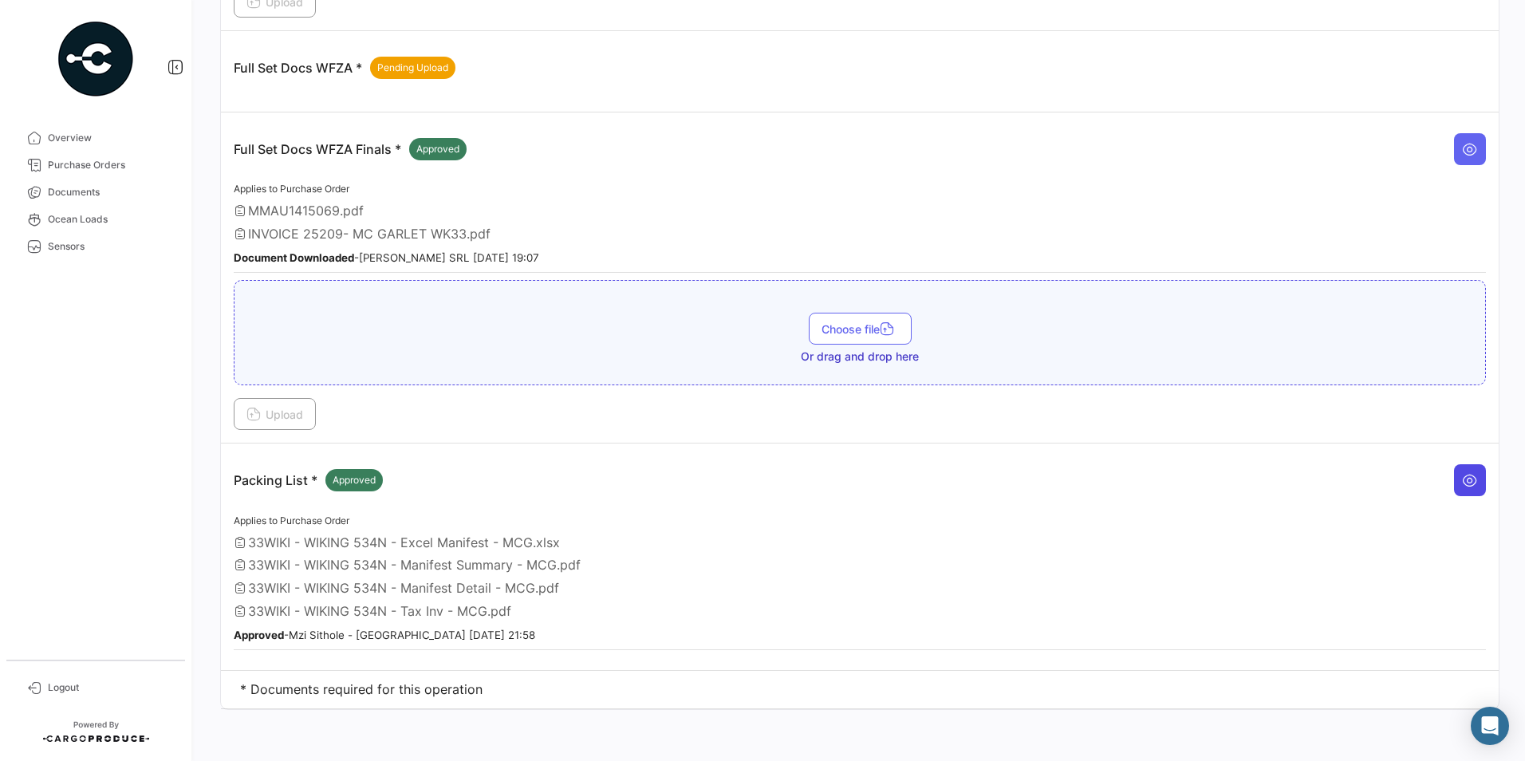
click at [1467, 495] on button at bounding box center [1470, 480] width 32 height 32
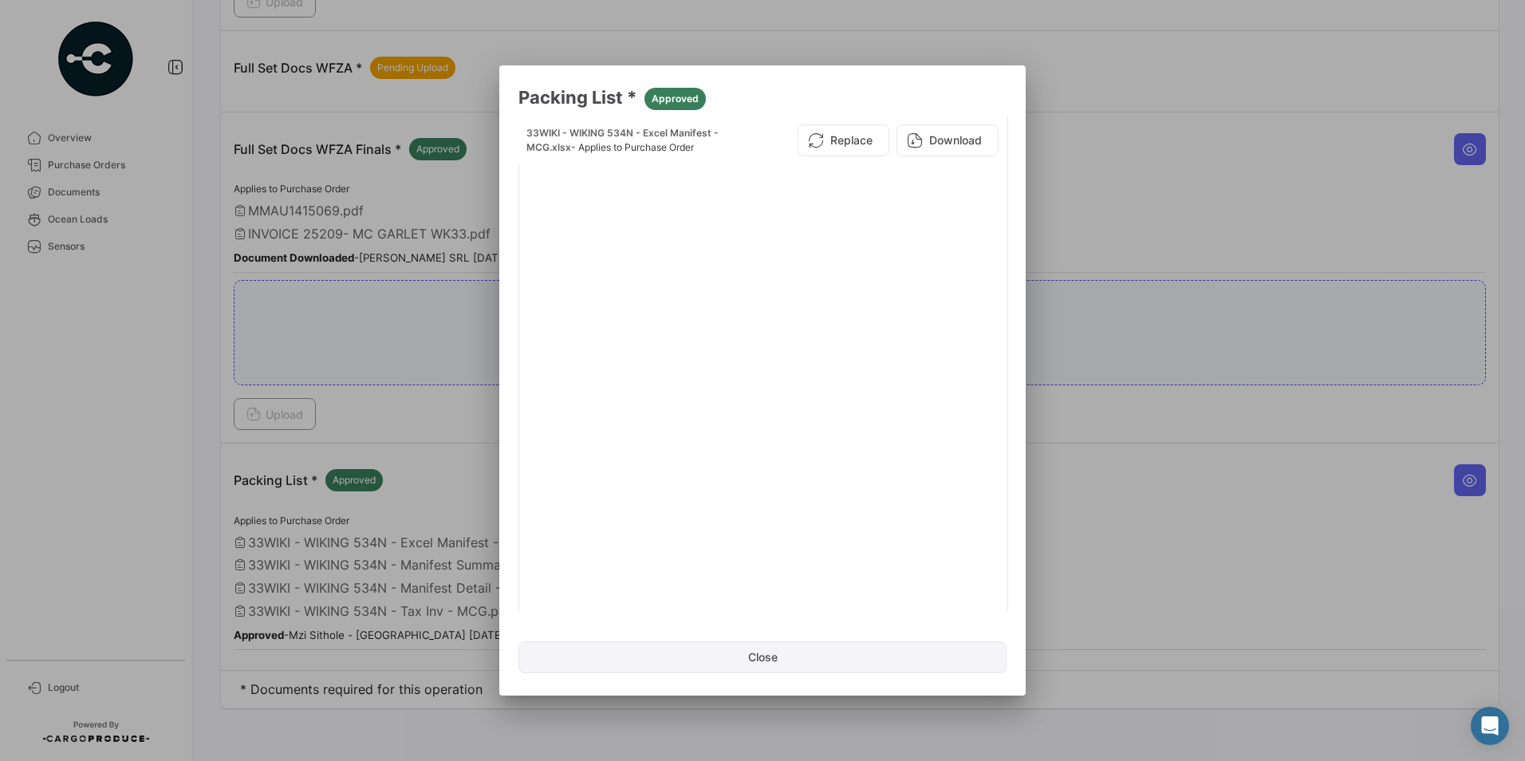
click at [787, 667] on button "Close" at bounding box center [762, 657] width 488 height 32
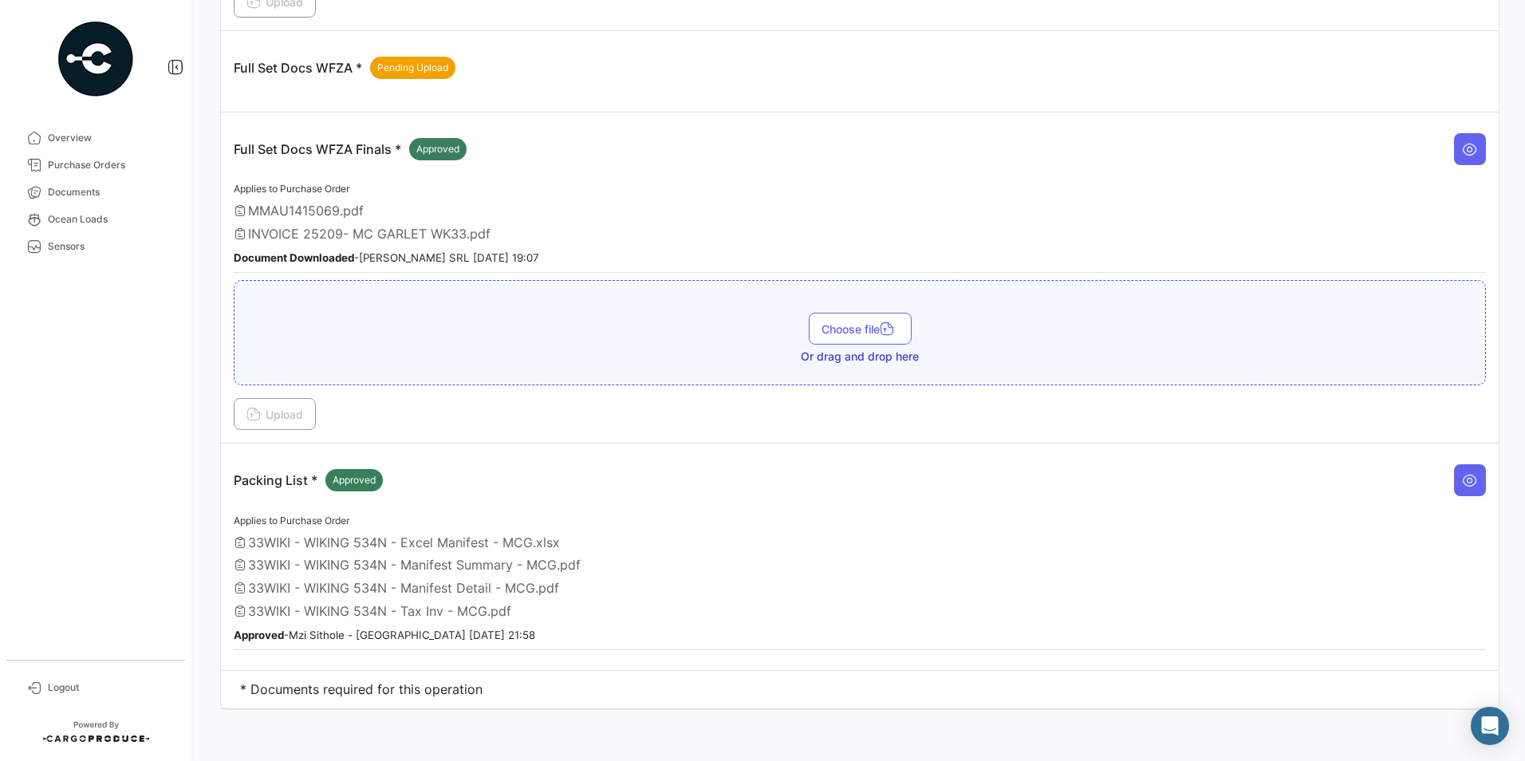
click at [487, 572] on span "33WIKI - WIKING 534N - Manifest Summary - MCG.pdf" at bounding box center [414, 565] width 333 height 16
click at [518, 565] on span "33WIKI - WIKING 534N - Manifest Summary - MCG.pdf" at bounding box center [414, 565] width 333 height 16
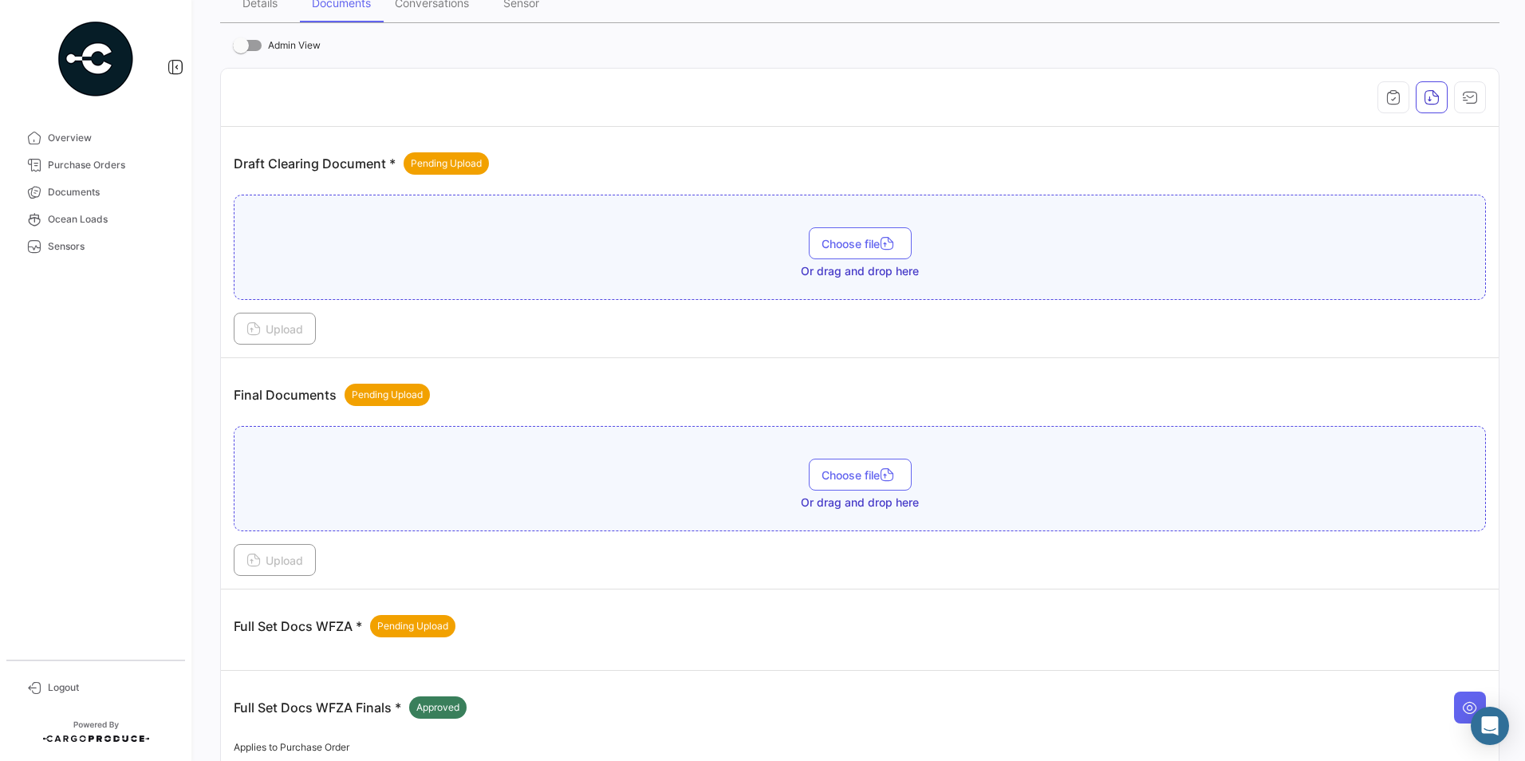
scroll to position [0, 0]
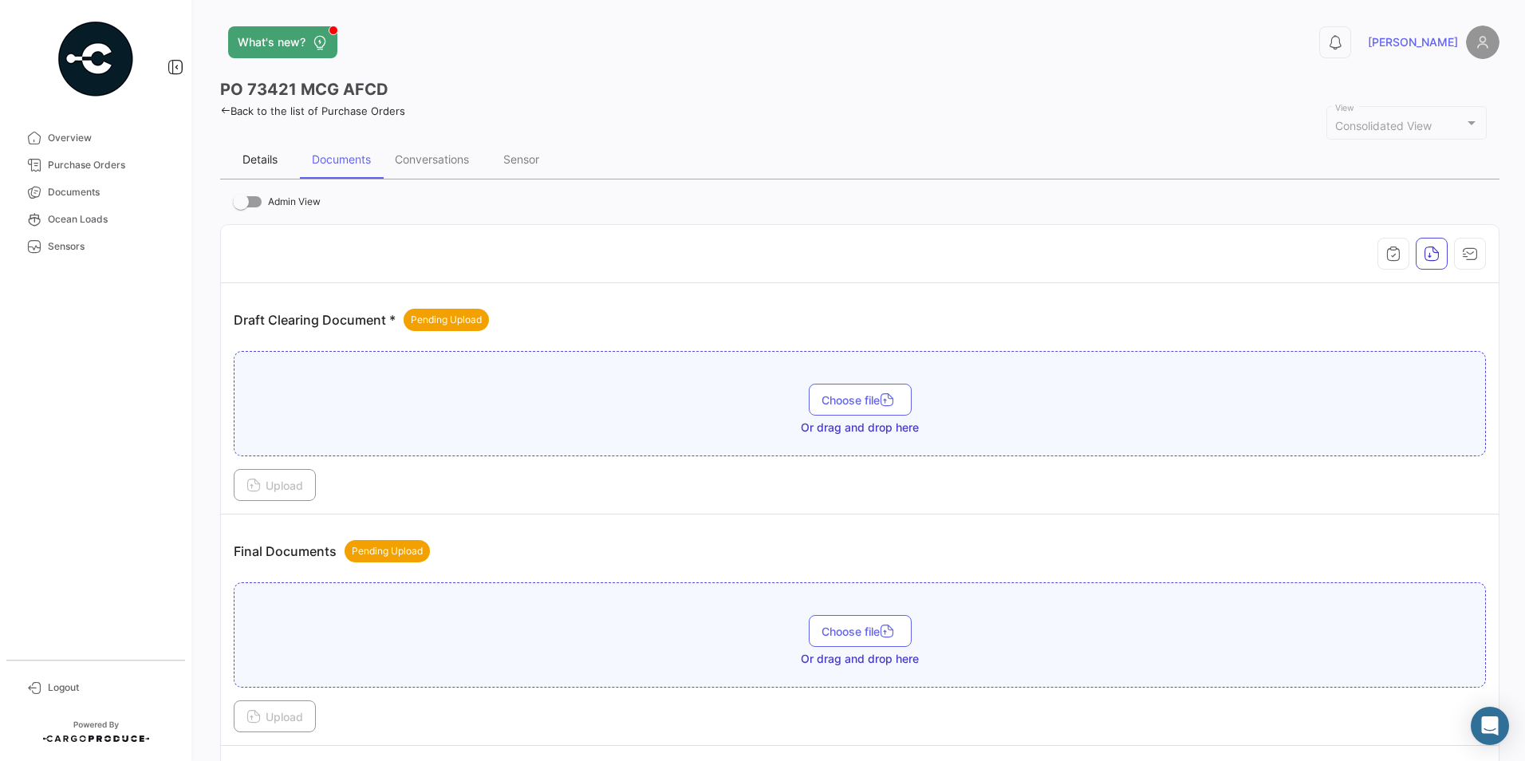
click at [258, 159] on div "Details" at bounding box center [259, 159] width 35 height 14
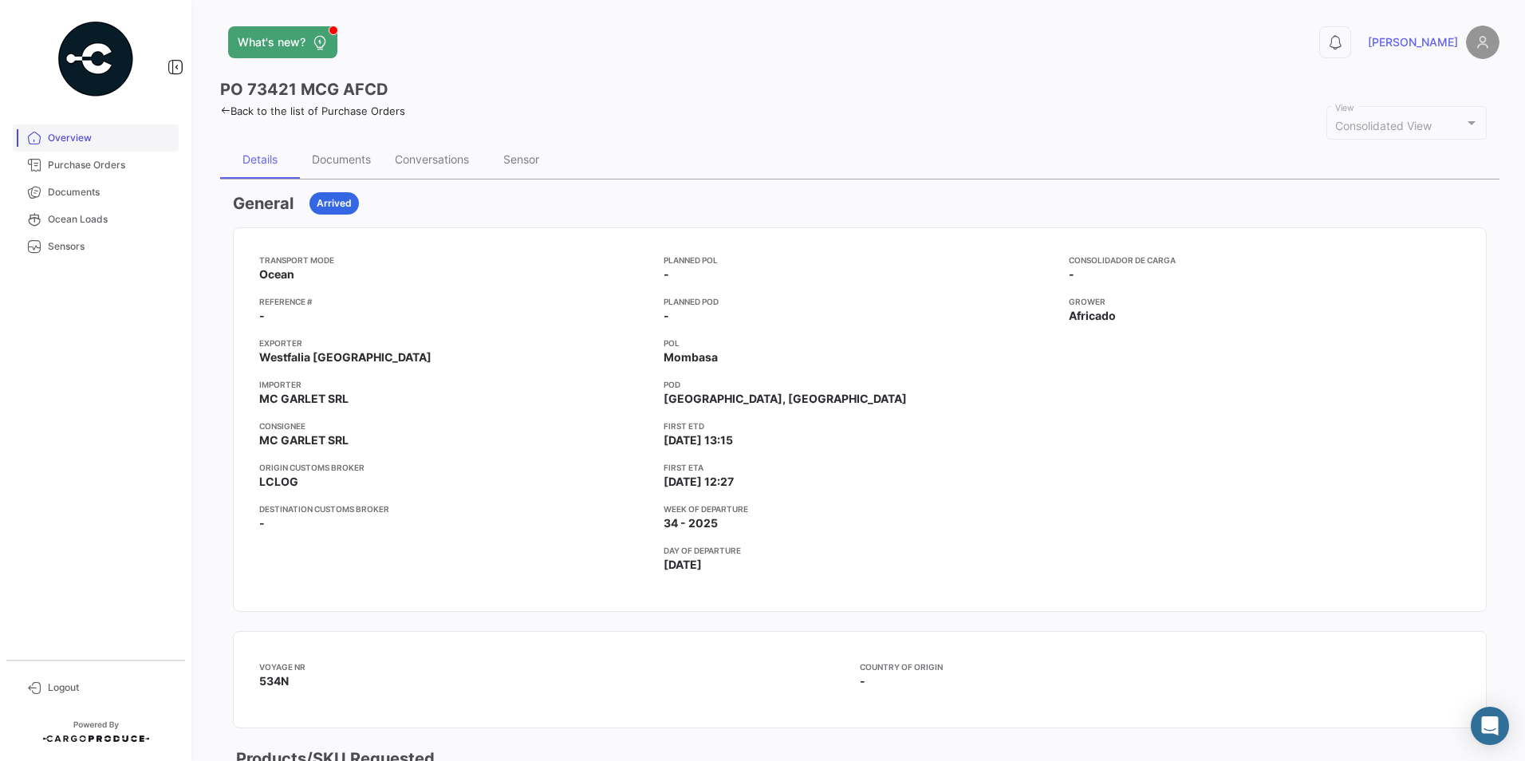
click at [112, 125] on link "Overview" at bounding box center [96, 137] width 166 height 27
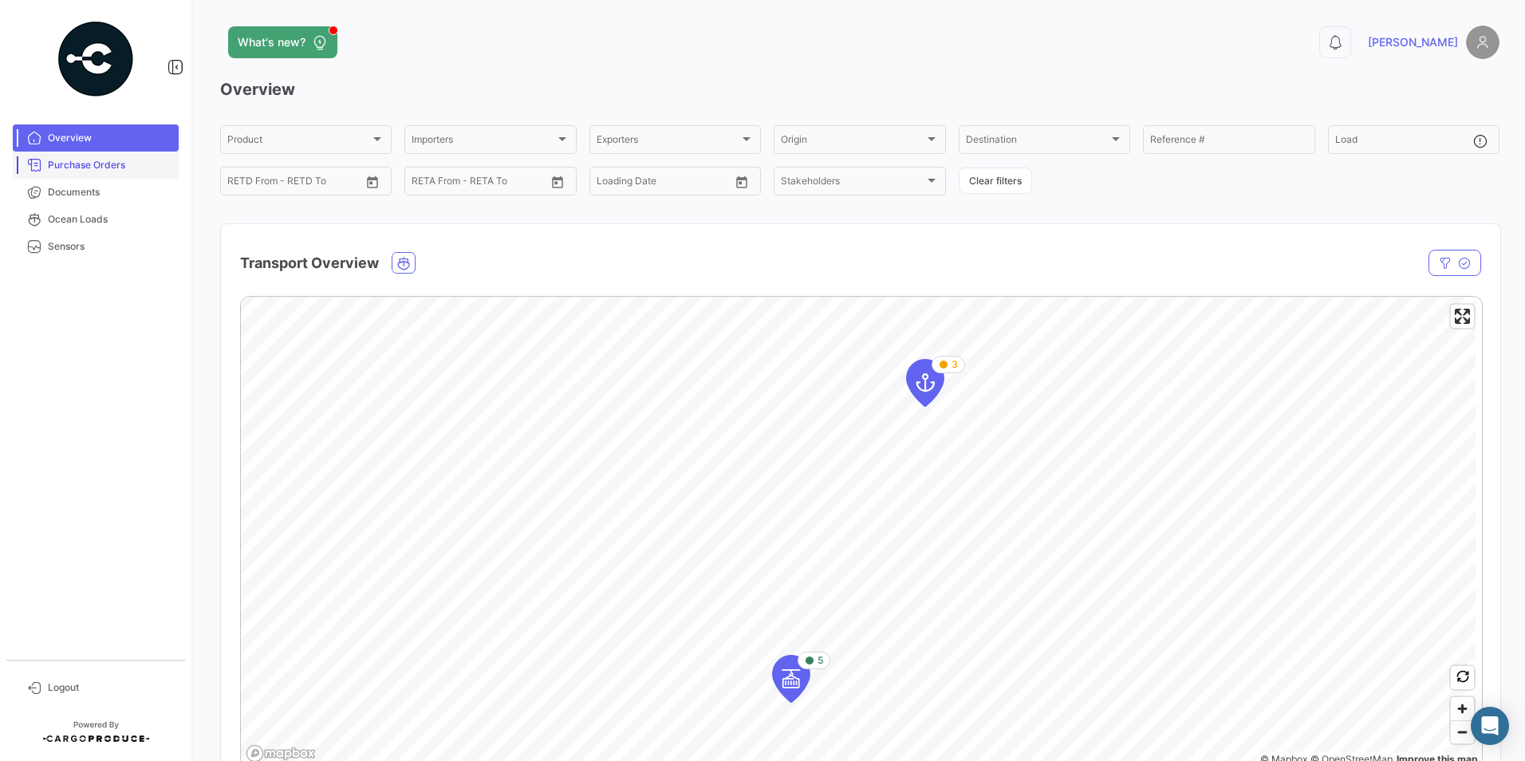
click at [142, 164] on span "Purchase Orders" at bounding box center [110, 165] width 124 height 14
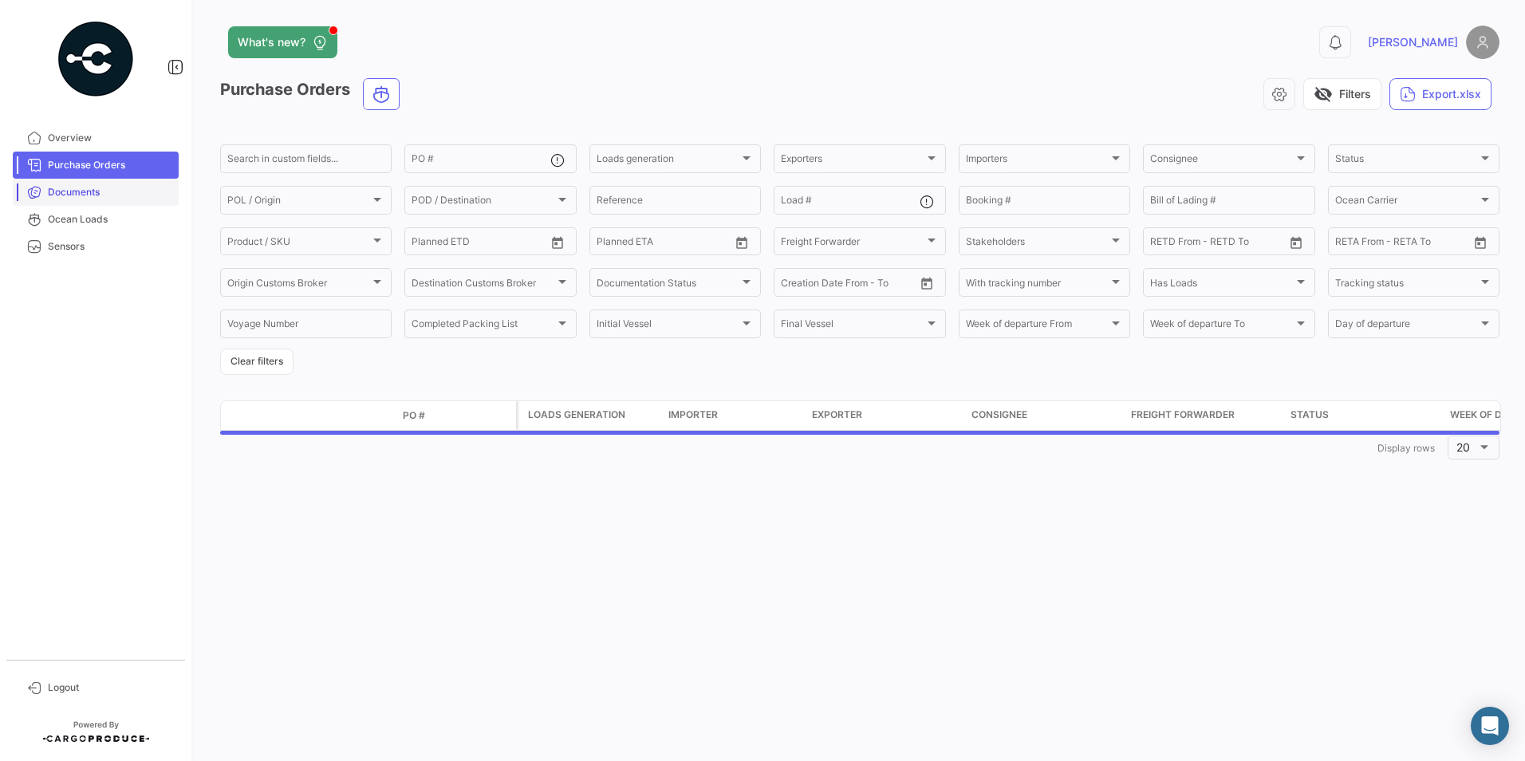
click at [110, 196] on span "Documents" at bounding box center [110, 192] width 124 height 14
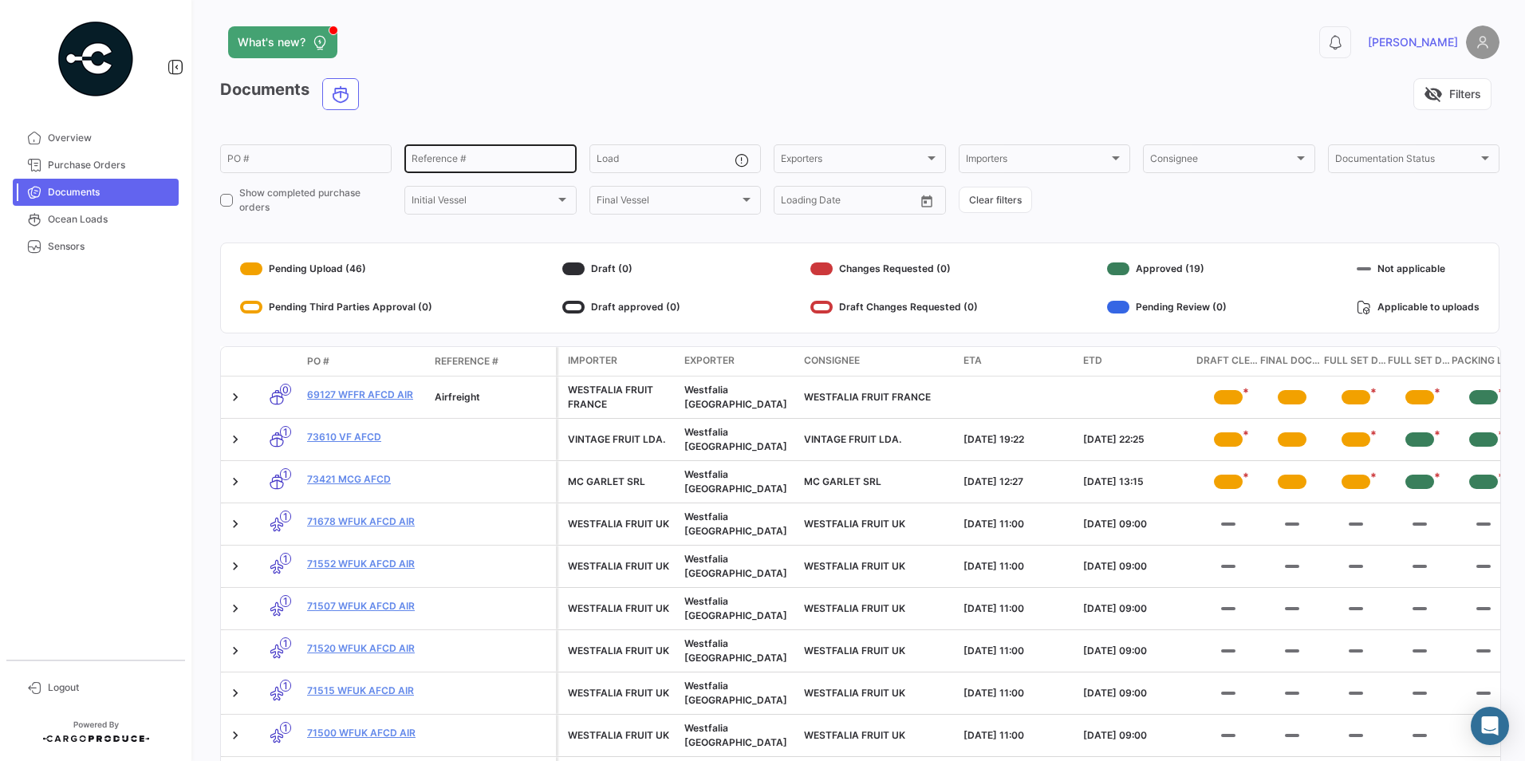
click at [503, 155] on div "Reference #" at bounding box center [489, 157] width 157 height 31
click at [553, 77] on app-header "What's new? 0 [PERSON_NAME]" at bounding box center [859, 52] width 1279 height 53
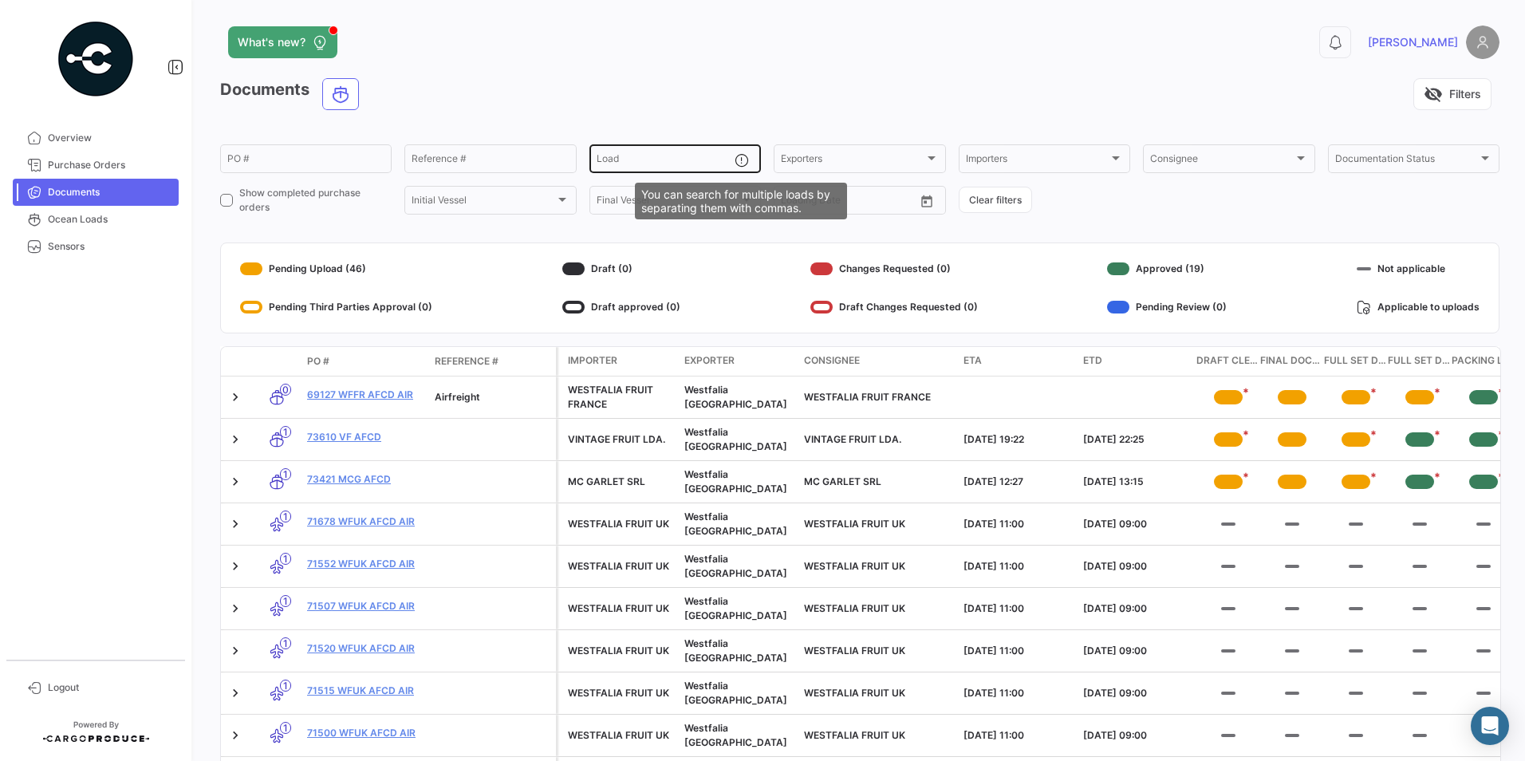
click at [734, 156] on mat-icon at bounding box center [743, 161] width 19 height 19
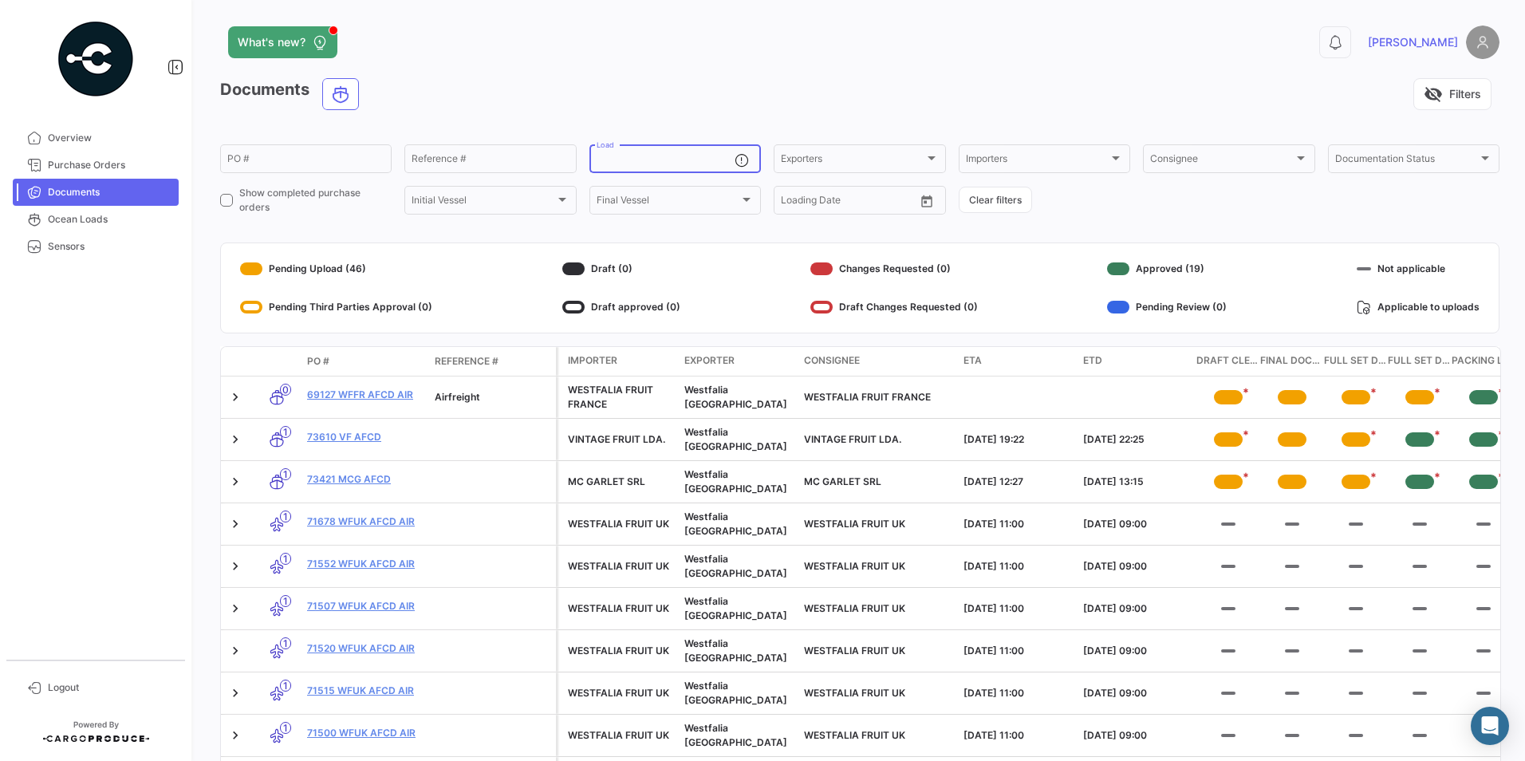
click at [632, 155] on input "Load" at bounding box center [665, 160] width 138 height 11
click at [588, 60] on app-header "What's new? 0 [PERSON_NAME]" at bounding box center [859, 52] width 1279 height 53
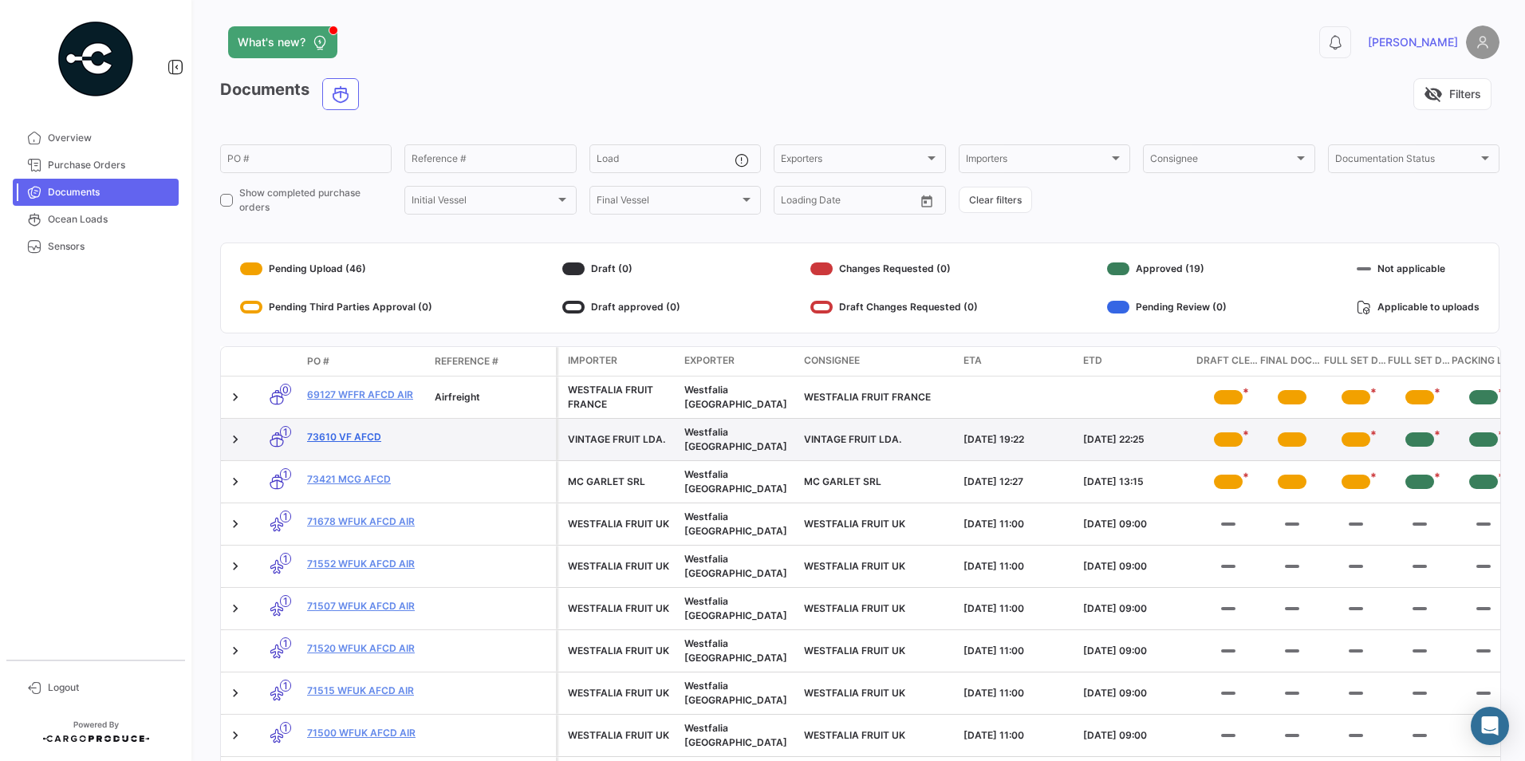
click at [352, 442] on link "73610 VF AFCD" at bounding box center [364, 437] width 115 height 14
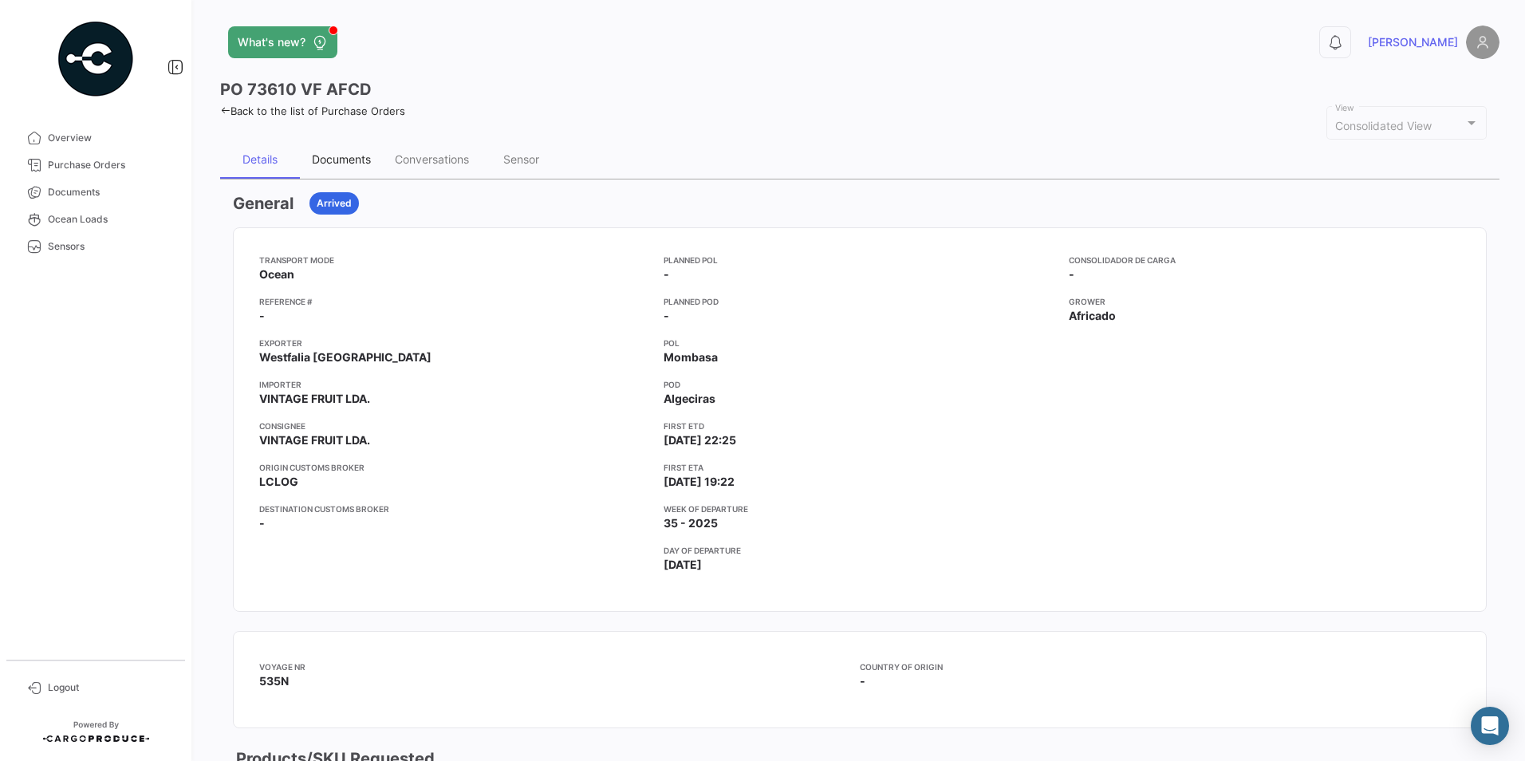
click at [329, 166] on div "Documents" at bounding box center [341, 159] width 59 height 14
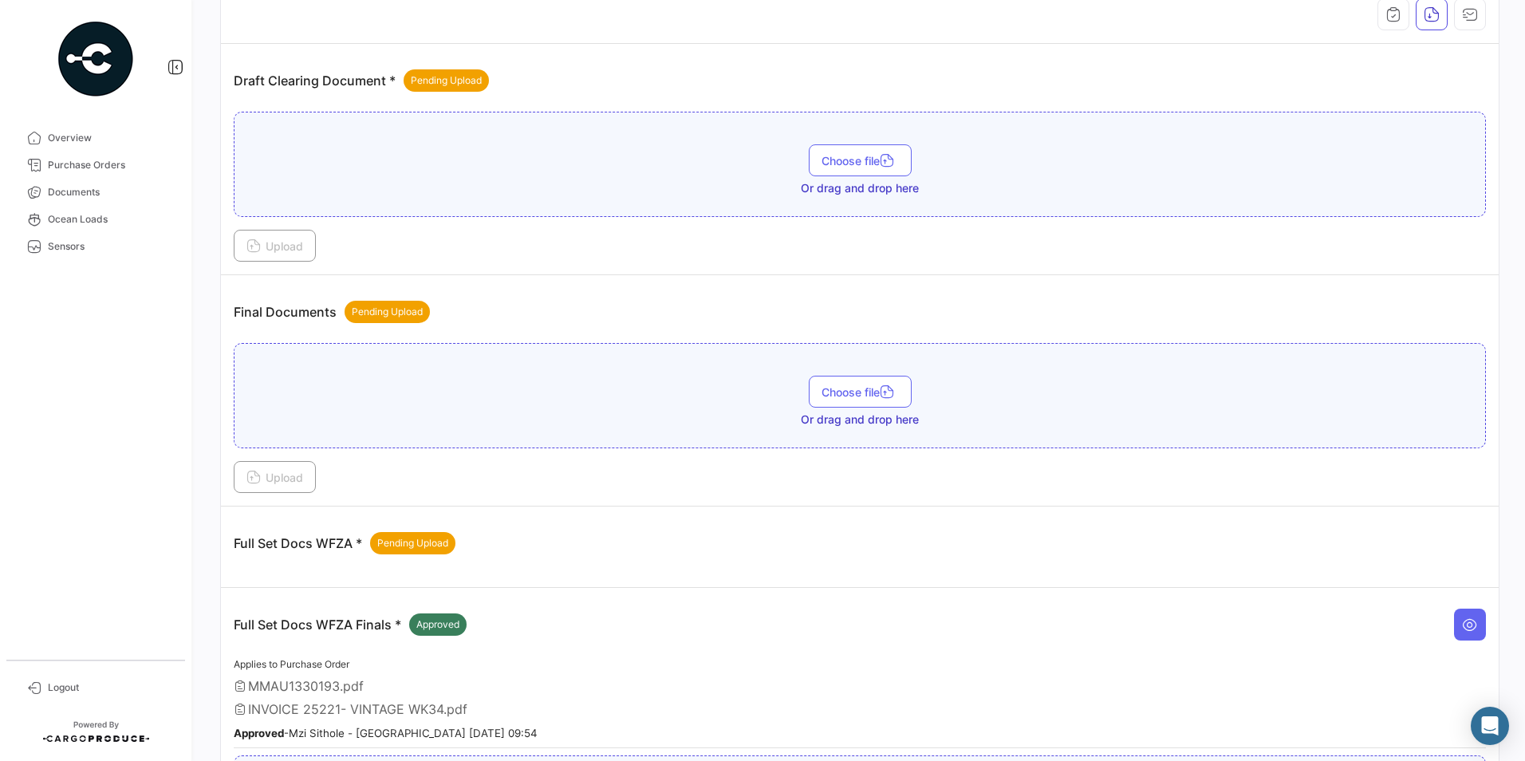
scroll to position [319, 0]
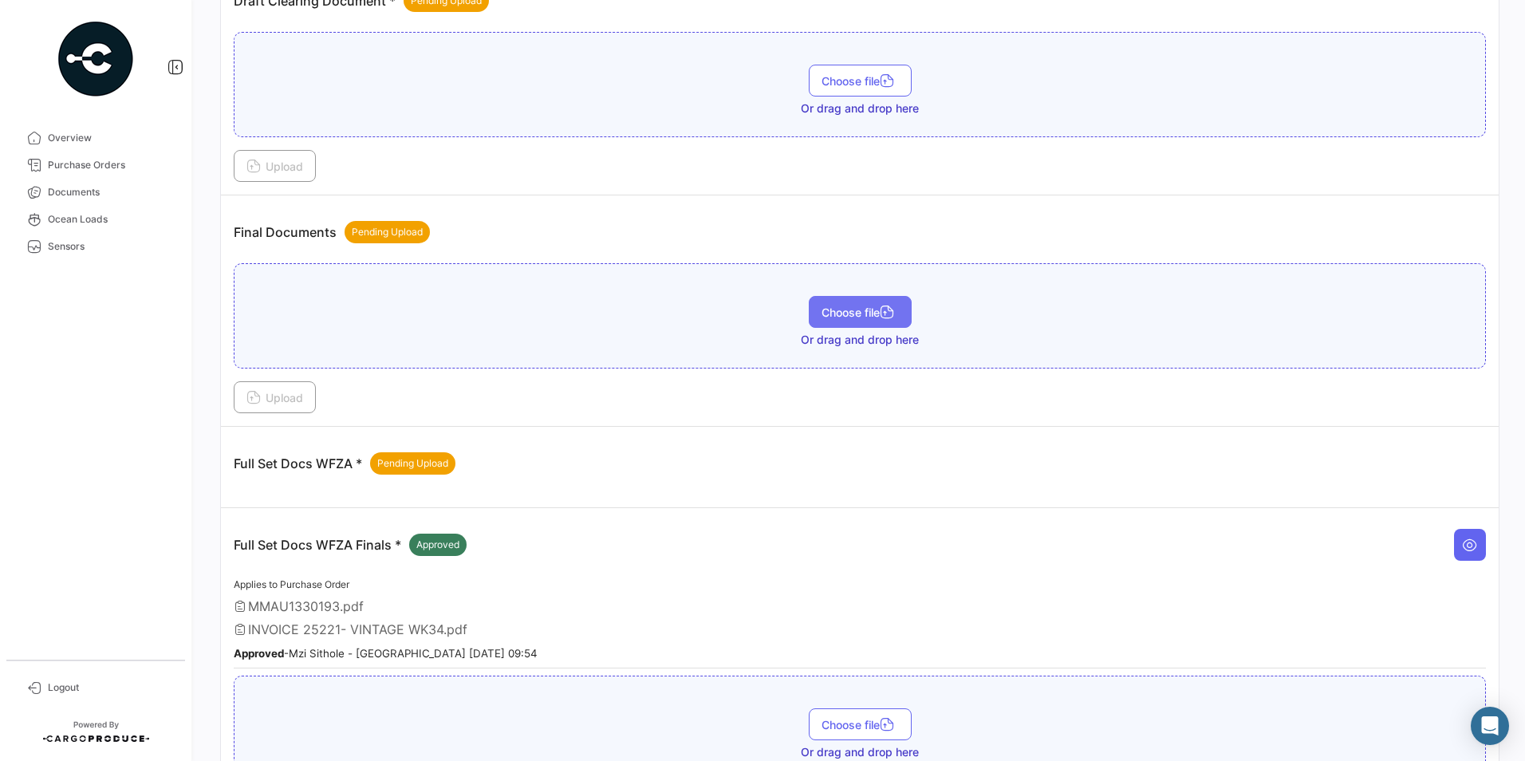
click at [864, 321] on button "Choose file" at bounding box center [860, 312] width 103 height 32
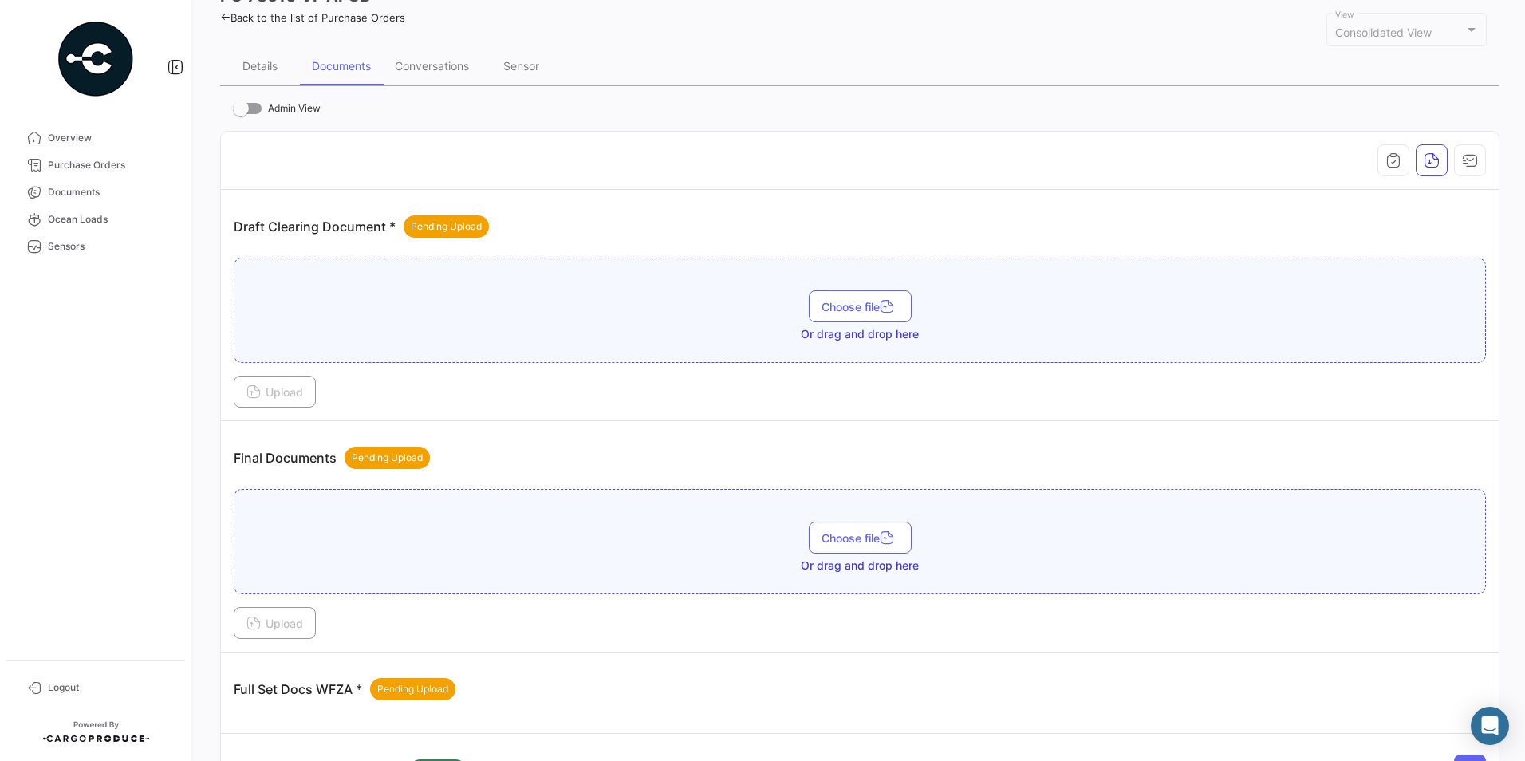
scroll to position [65, 0]
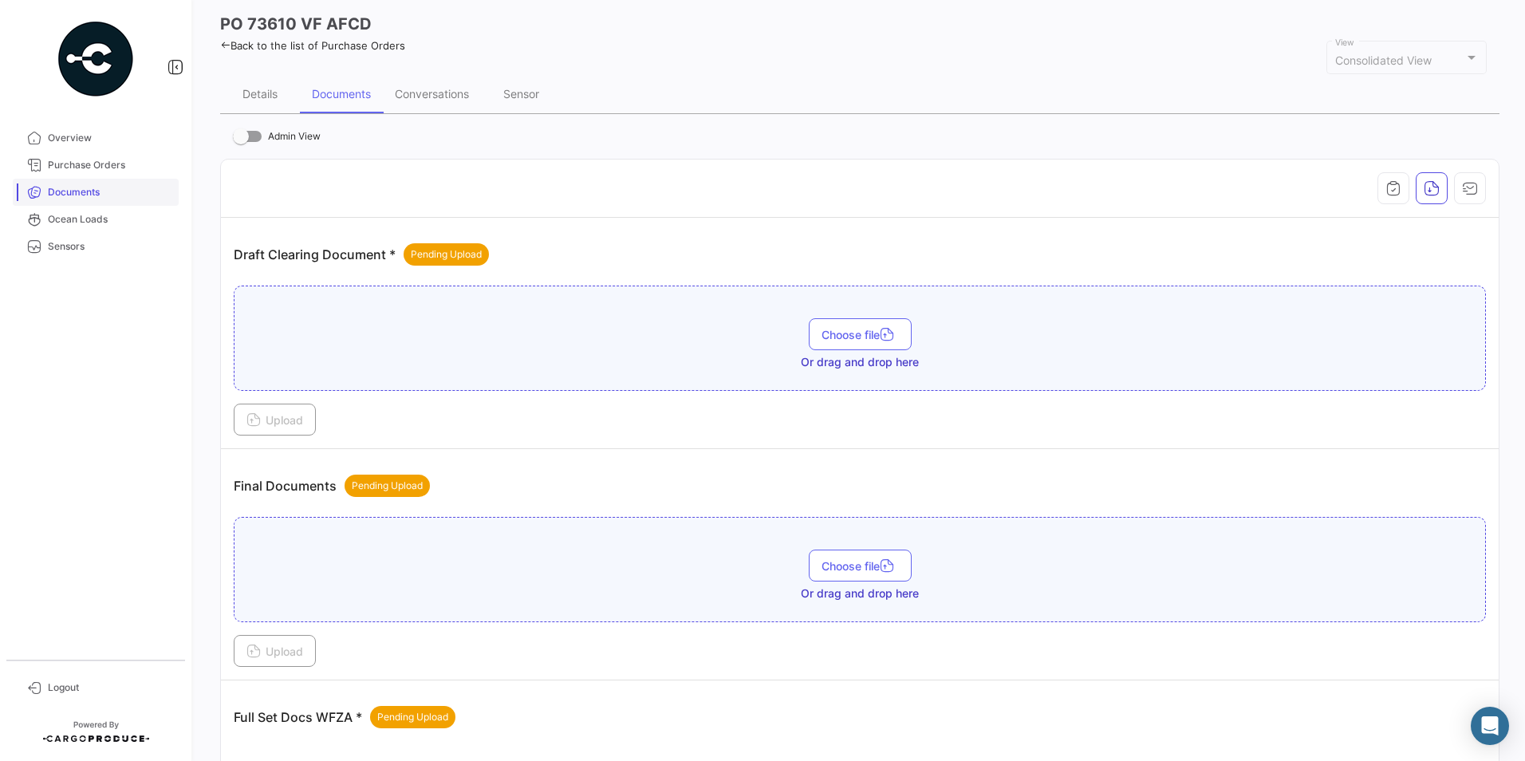
click at [94, 187] on span "Documents" at bounding box center [110, 192] width 124 height 14
